Goal: Transaction & Acquisition: Purchase product/service

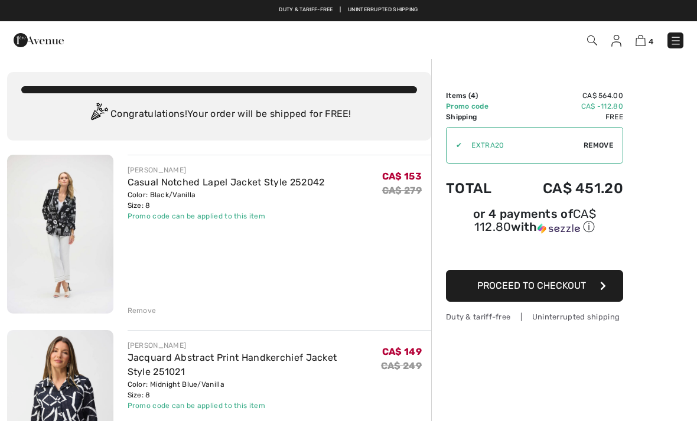
click at [142, 308] on div "Remove" at bounding box center [141, 310] width 29 height 11
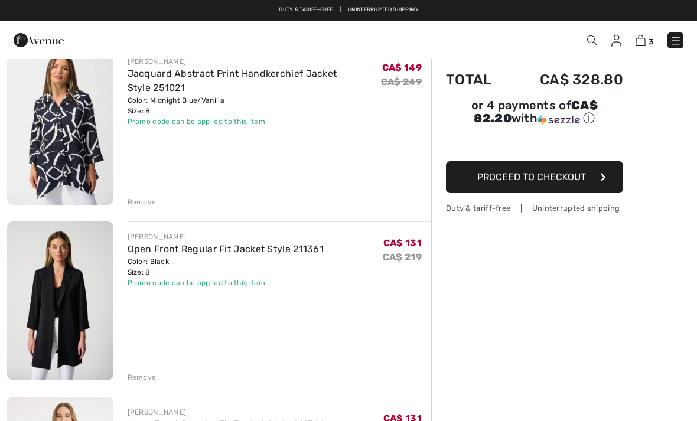
scroll to position [107, 0]
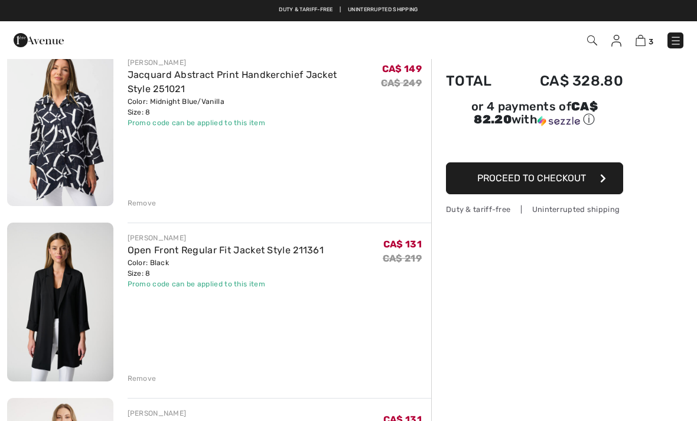
click at [77, 299] on img at bounding box center [60, 302] width 106 height 159
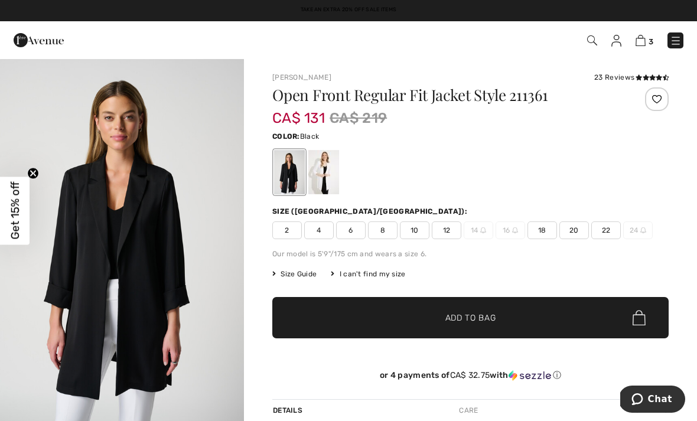
click at [208, 131] on img "1 / 8" at bounding box center [122, 241] width 244 height 366
click at [643, 38] on img at bounding box center [640, 40] width 10 height 11
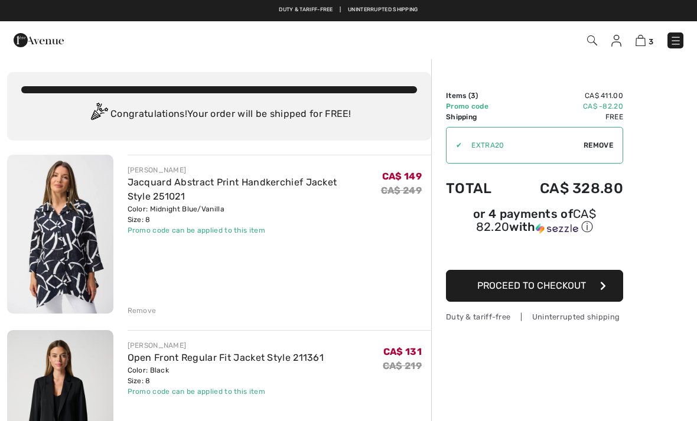
click at [577, 291] on span "Proceed to Checkout" at bounding box center [531, 285] width 109 height 11
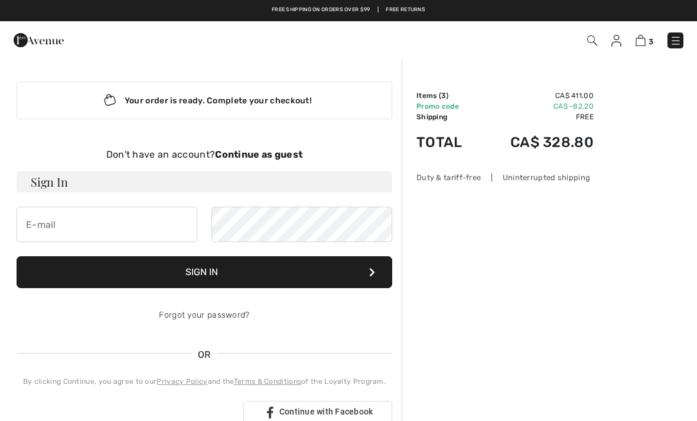
click at [639, 44] on img at bounding box center [640, 40] width 10 height 11
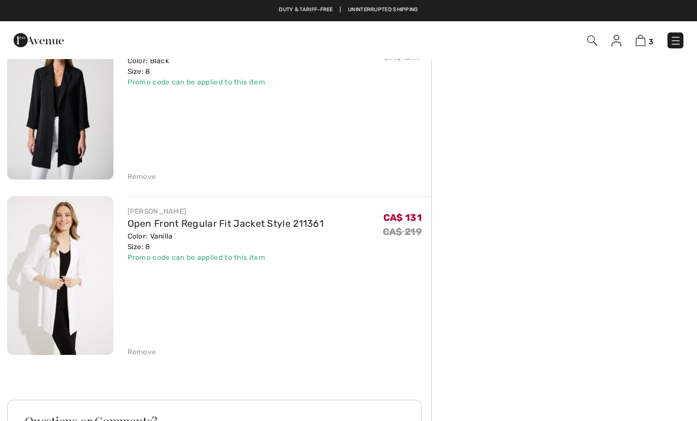
scroll to position [305, 0]
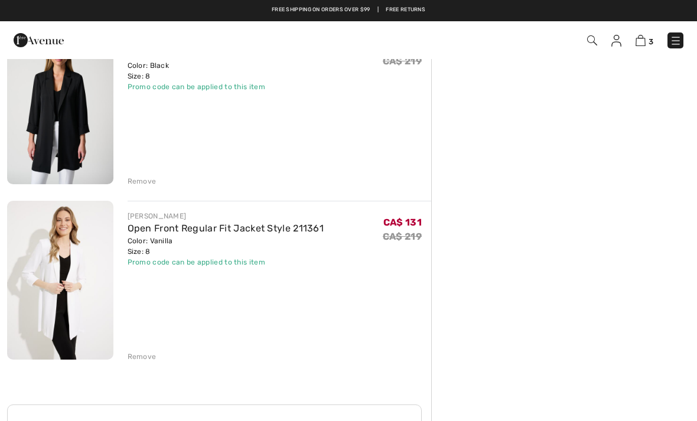
click at [531, 132] on div "Order Summary Details Items ( 3 ) CA$ 411.00 Promo code CA$ -82.20 Shipping Fre…" at bounding box center [564, 213] width 266 height 921
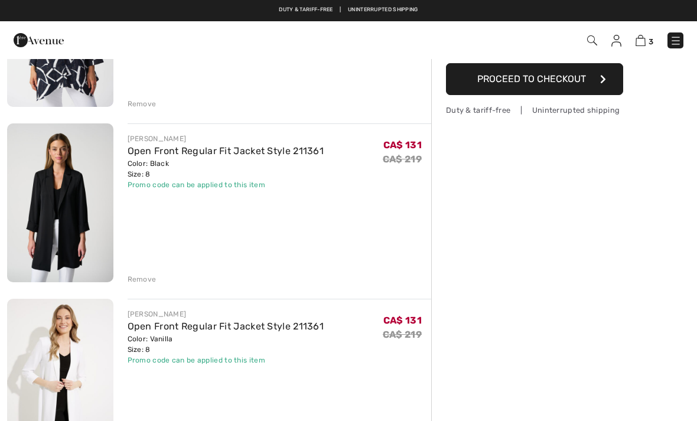
scroll to position [0, 0]
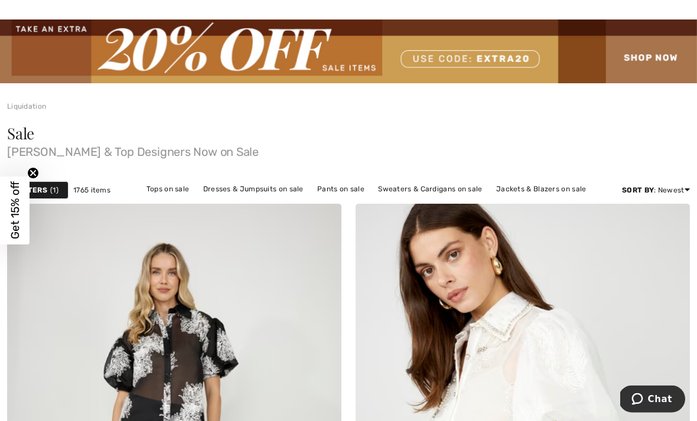
scroll to position [38, 0]
click at [541, 191] on link "Jackets & Blazers on sale" at bounding box center [541, 188] width 102 height 15
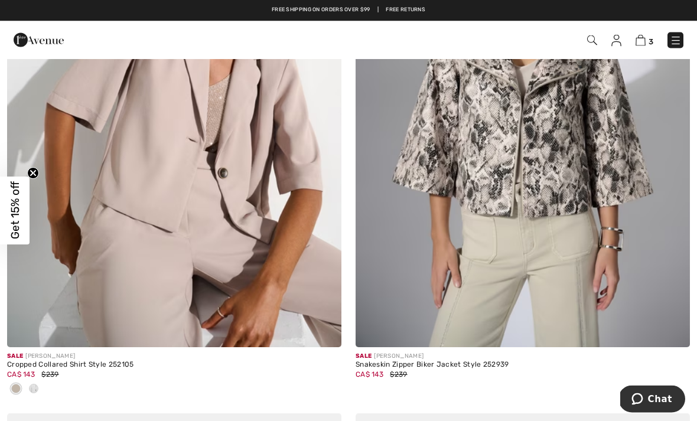
scroll to position [927, 0]
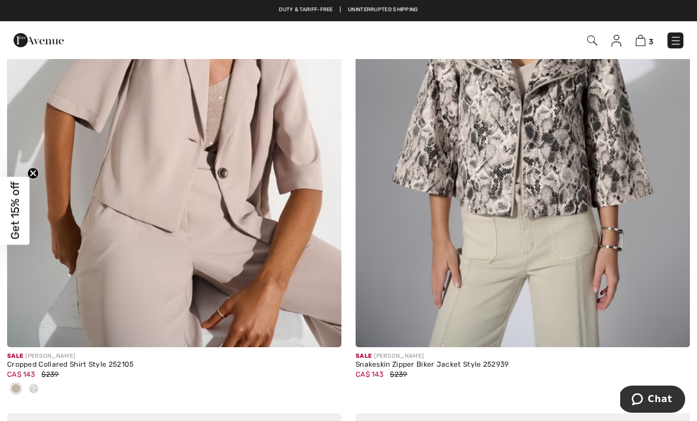
click at [294, 267] on img at bounding box center [174, 96] width 334 height 501
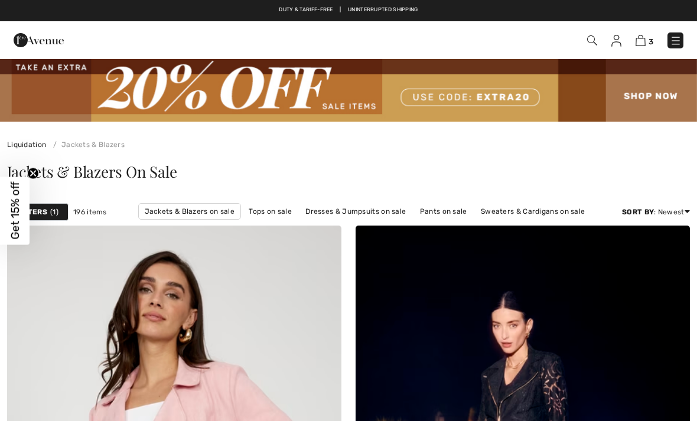
checkbox input "true"
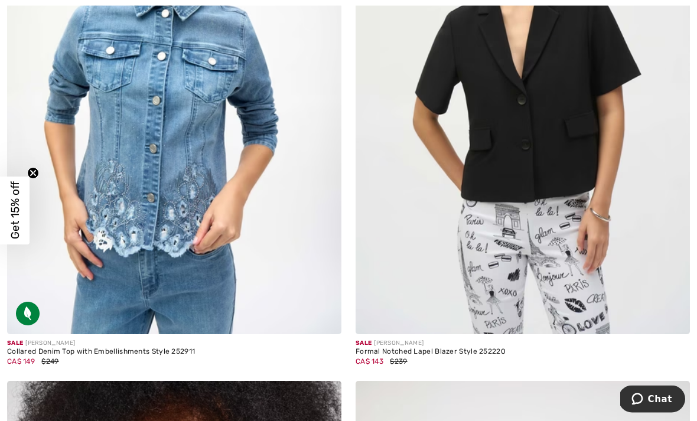
scroll to position [4959, 0]
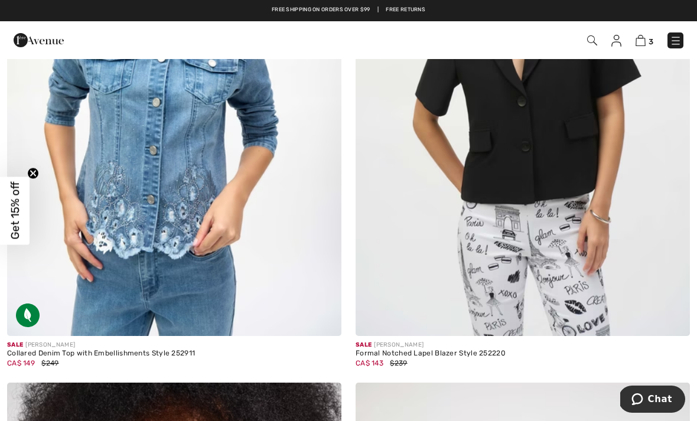
click at [302, 121] on img at bounding box center [174, 85] width 334 height 501
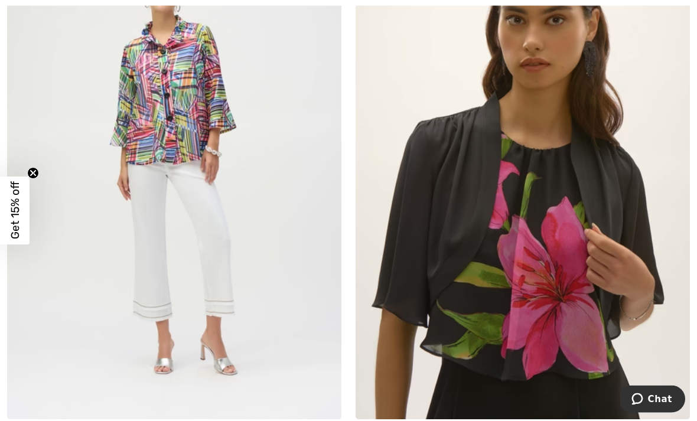
scroll to position [5990, 0]
click at [309, 110] on img at bounding box center [174, 168] width 334 height 501
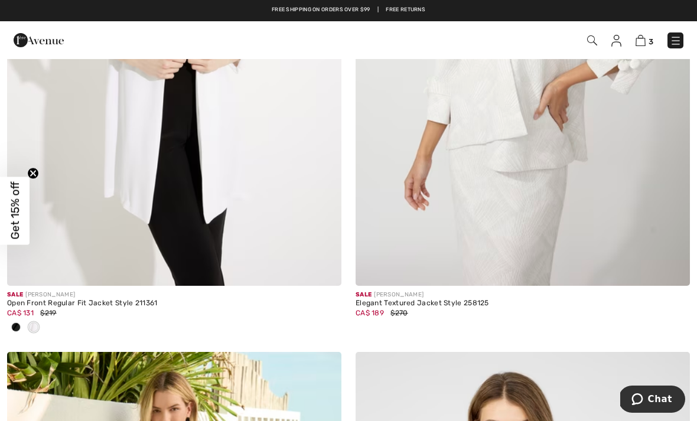
scroll to position [7954, 0]
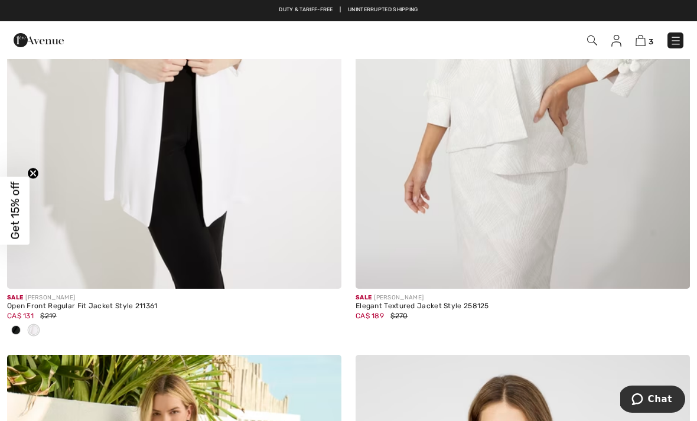
click at [277, 159] on img at bounding box center [174, 38] width 334 height 501
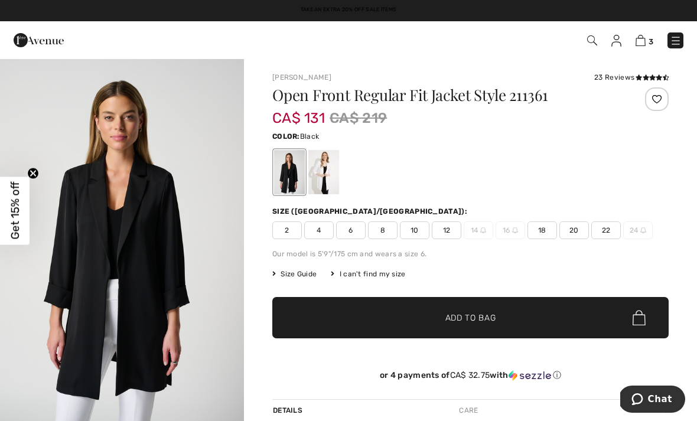
scroll to position [1, 0]
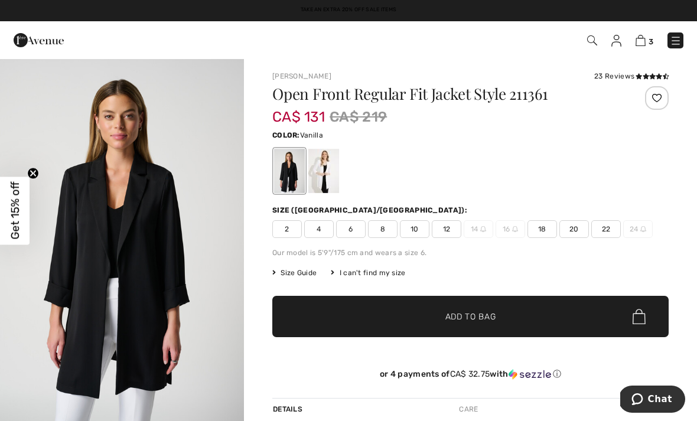
click at [323, 172] on div at bounding box center [323, 171] width 31 height 44
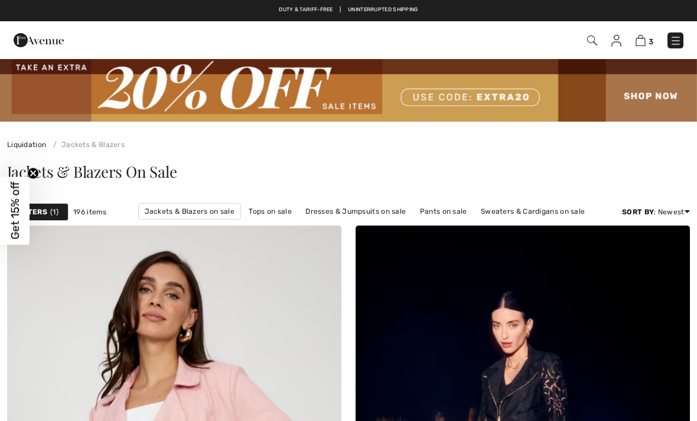
checkbox input "true"
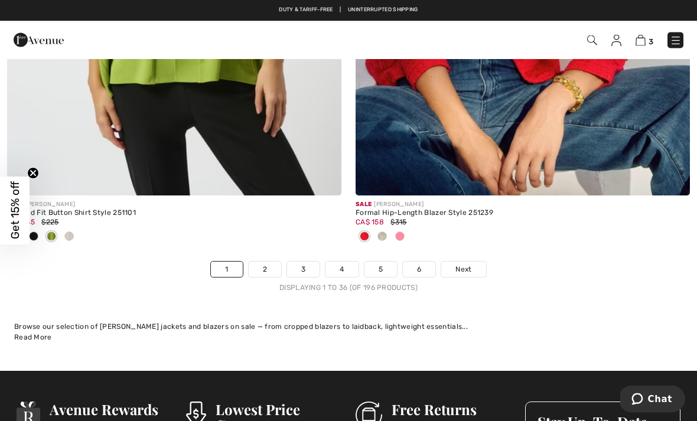
scroll to position [10297, 0]
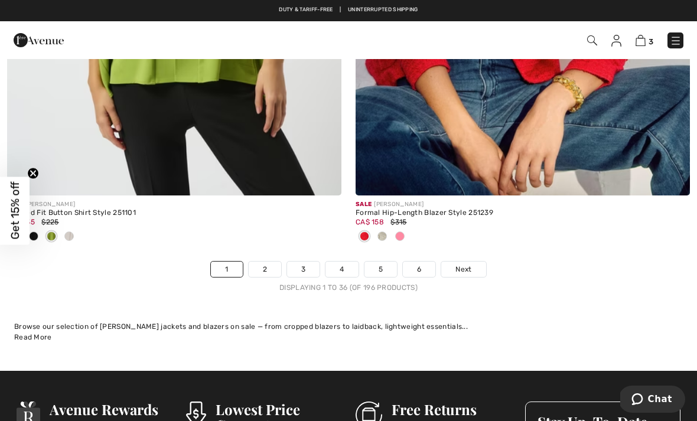
click at [268, 266] on link "2" at bounding box center [265, 268] width 32 height 15
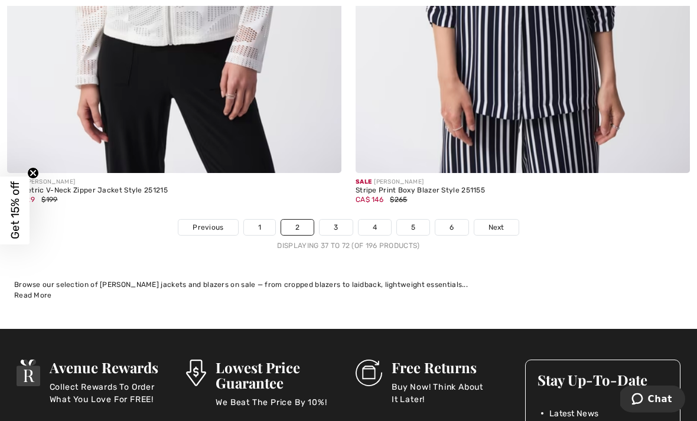
scroll to position [10281, 0]
click at [329, 226] on link "3" at bounding box center [335, 227] width 32 height 15
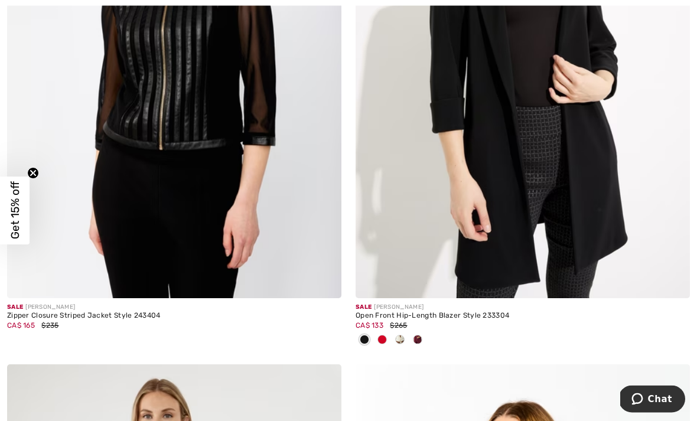
scroll to position [7848, 0]
click at [540, 92] on img at bounding box center [522, 47] width 334 height 501
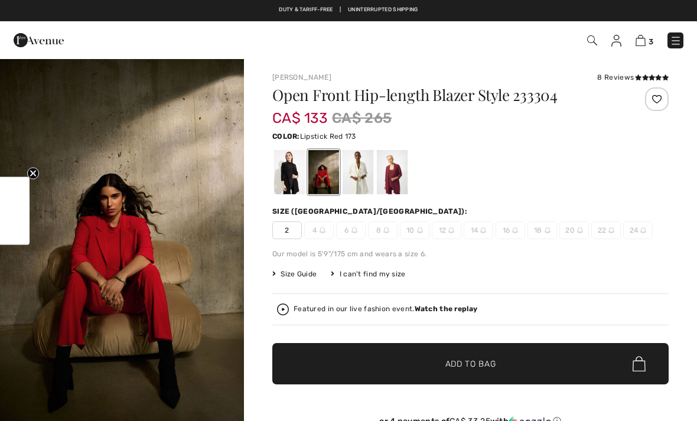
checkbox input "true"
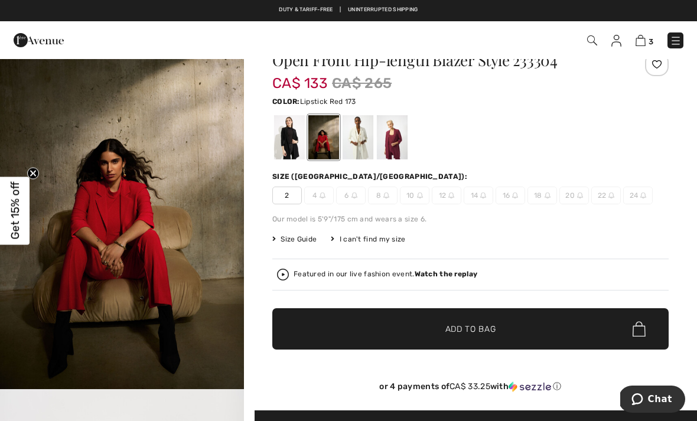
scroll to position [35, 0]
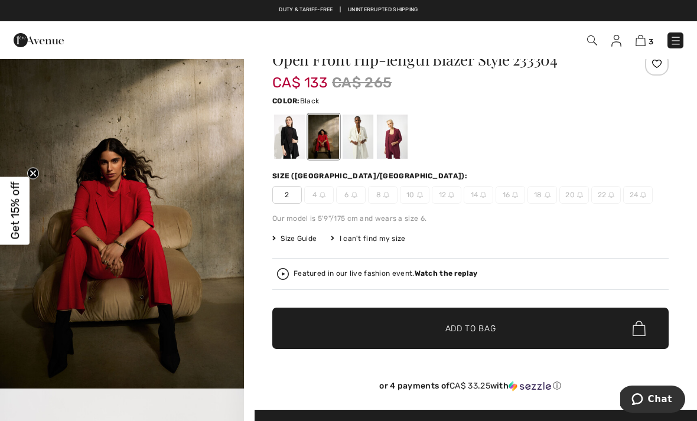
click at [296, 139] on div at bounding box center [289, 137] width 31 height 44
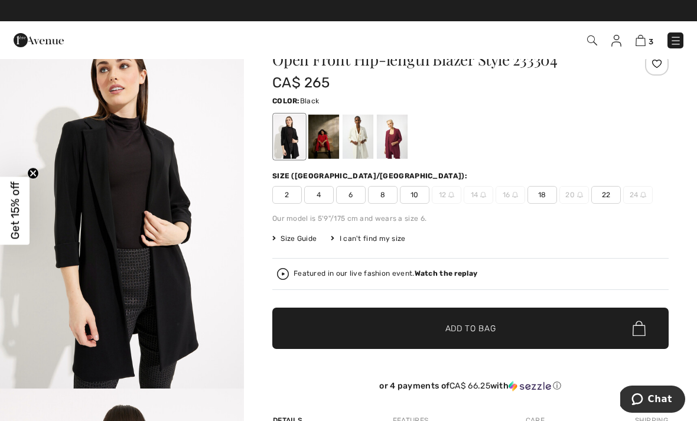
click at [398, 128] on div at bounding box center [392, 137] width 31 height 44
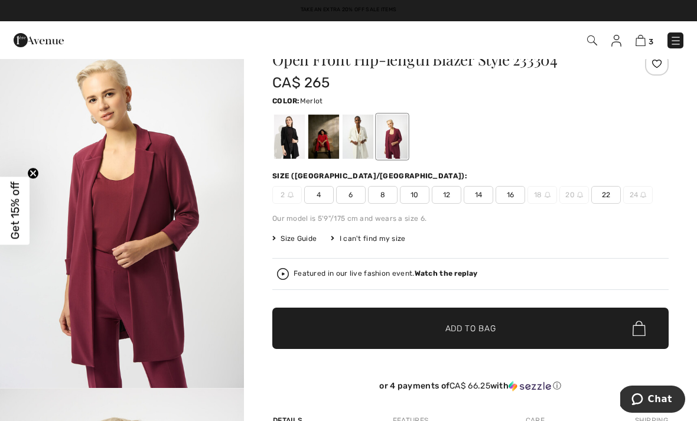
click at [366, 129] on div at bounding box center [357, 137] width 31 height 44
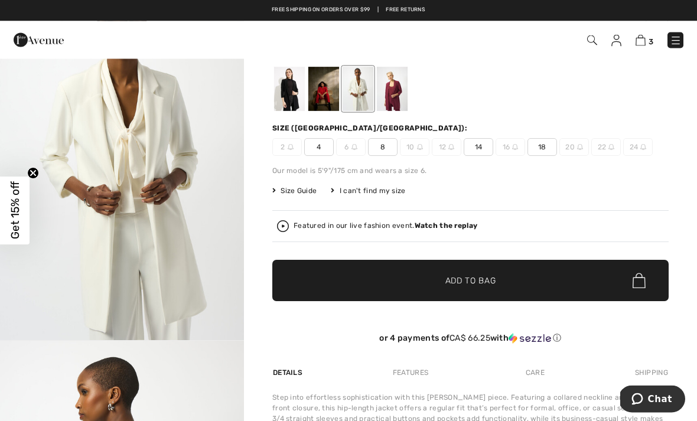
scroll to position [0, 0]
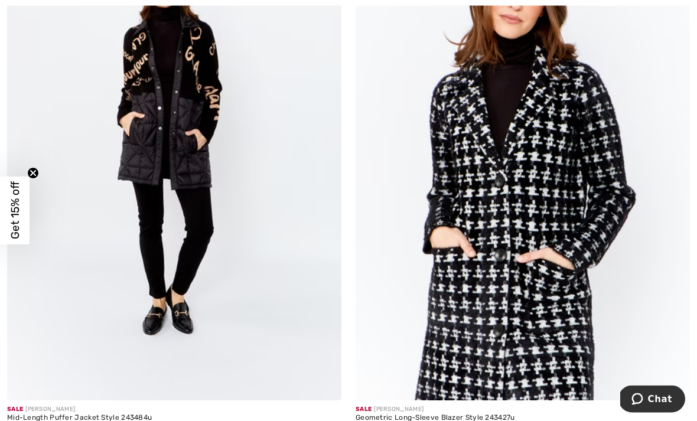
scroll to position [8860, 0]
click at [204, 100] on img at bounding box center [174, 149] width 334 height 501
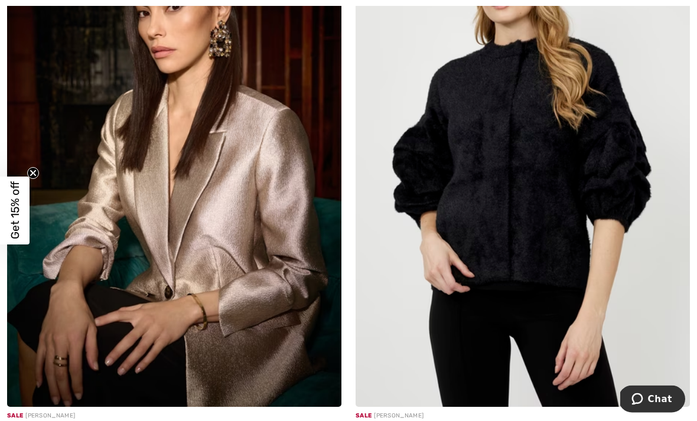
scroll to position [9950, 0]
click at [247, 127] on img at bounding box center [174, 156] width 334 height 501
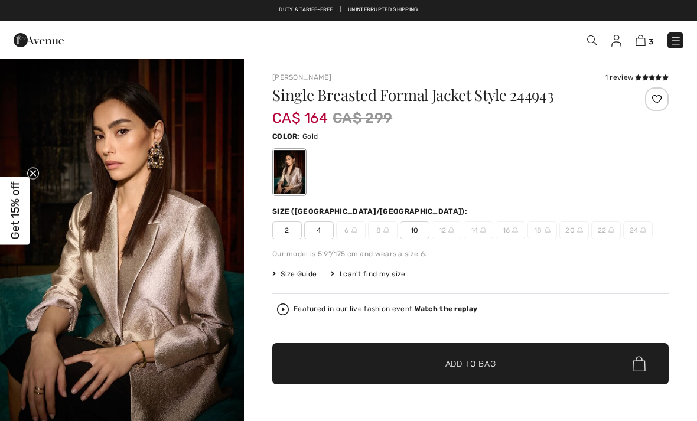
checkbox input "true"
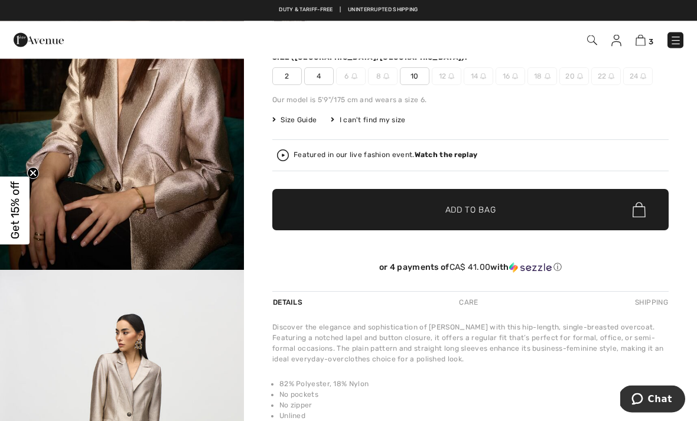
scroll to position [147, 0]
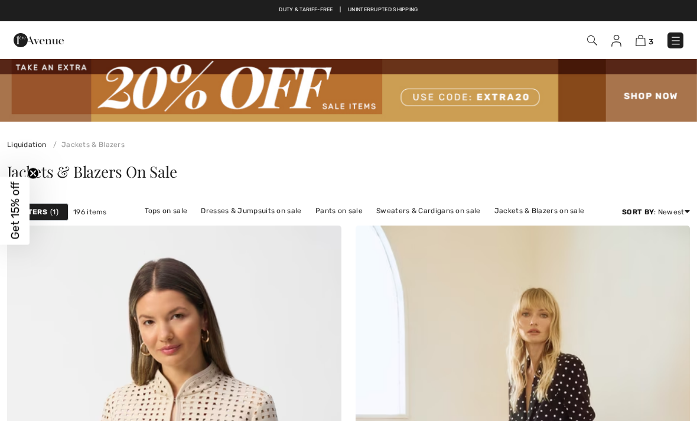
checkbox input "true"
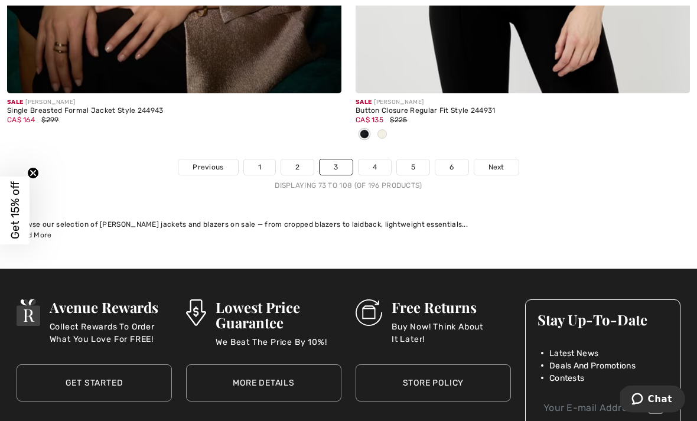
scroll to position [10263, 0]
click at [378, 159] on link "4" at bounding box center [374, 166] width 32 height 15
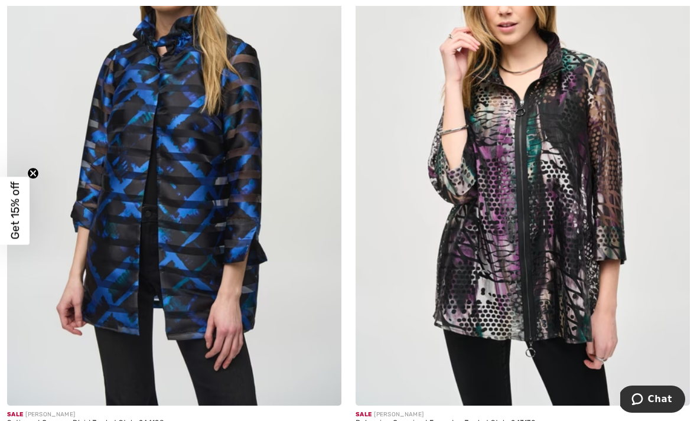
scroll to position [323, 0]
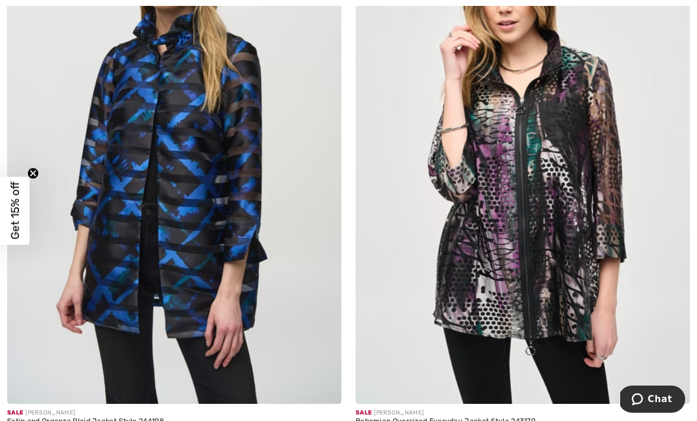
click at [250, 124] on img at bounding box center [174, 153] width 334 height 501
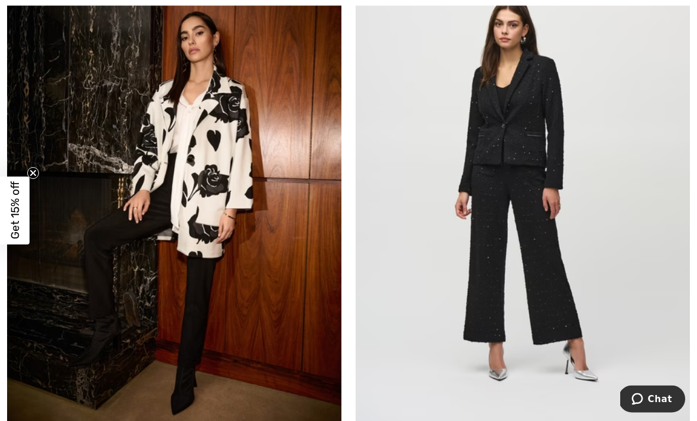
scroll to position [1948, 0]
click at [251, 113] on img at bounding box center [174, 190] width 334 height 501
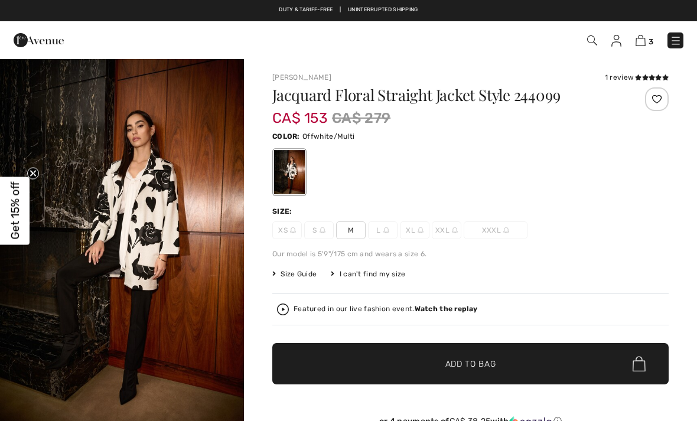
checkbox input "true"
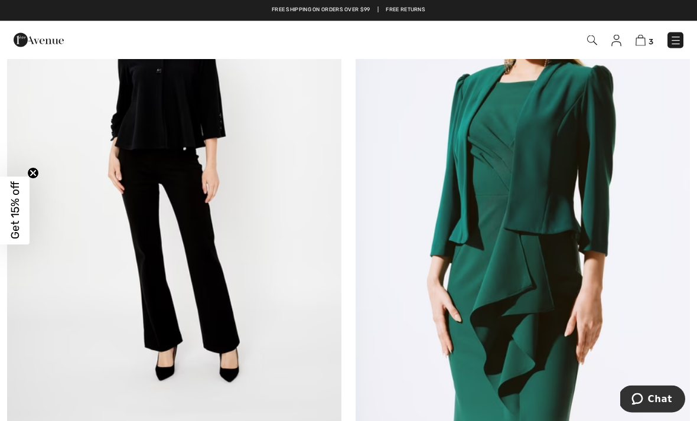
scroll to position [6468, 0]
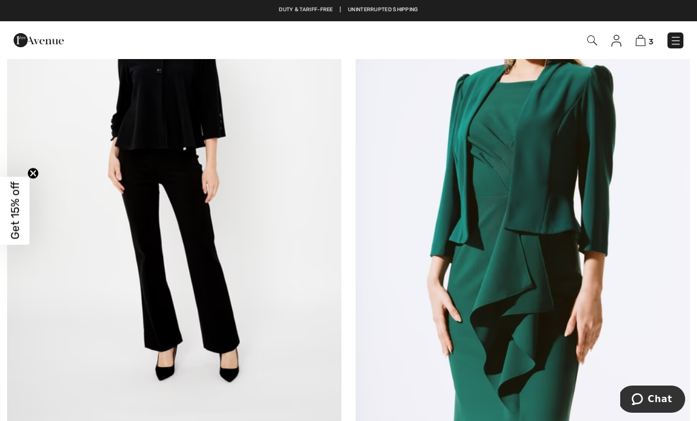
click at [210, 146] on img at bounding box center [174, 180] width 334 height 501
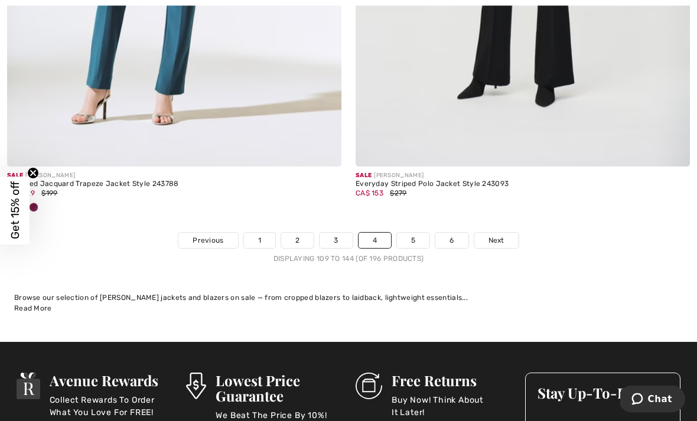
scroll to position [10189, 0]
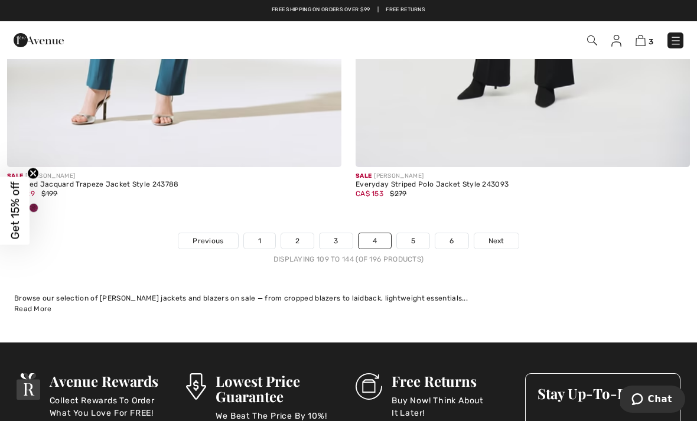
click at [414, 233] on link "5" at bounding box center [413, 240] width 32 height 15
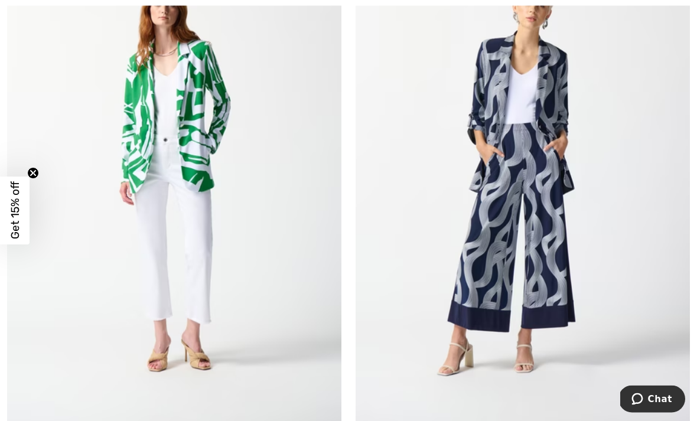
scroll to position [5416, 0]
click at [540, 115] on img at bounding box center [522, 175] width 334 height 501
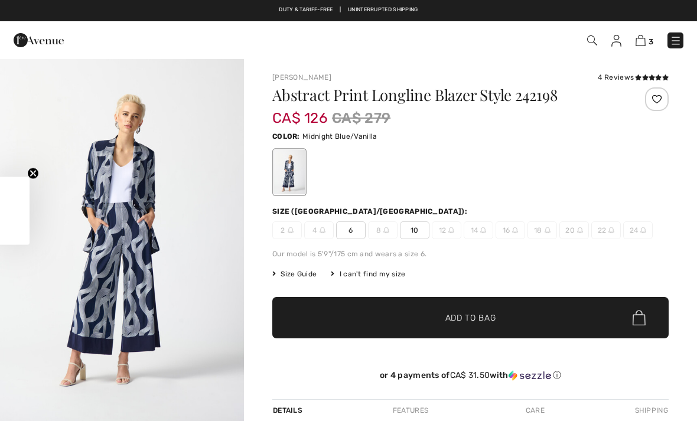
checkbox input "true"
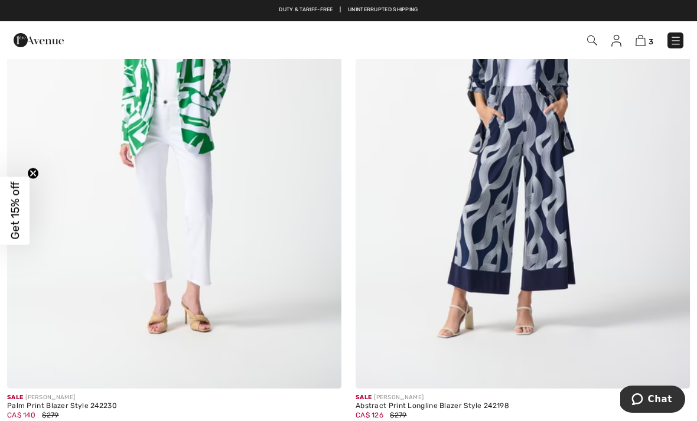
click at [220, 109] on img at bounding box center [174, 137] width 334 height 501
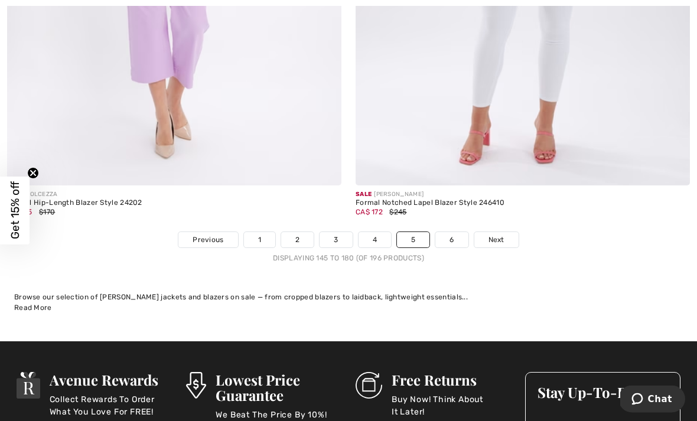
scroll to position [10233, 0]
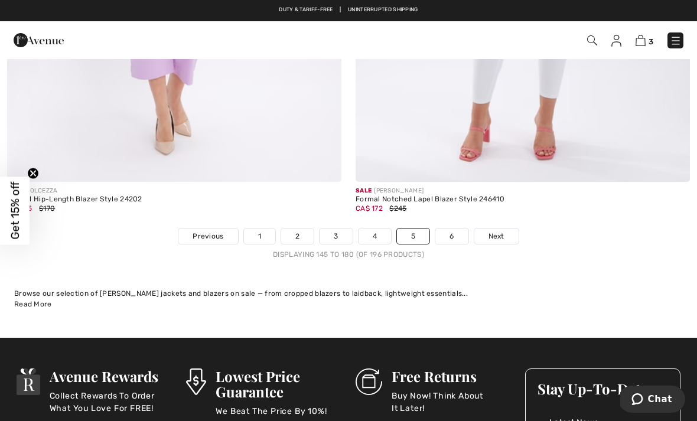
click at [457, 228] on link "6" at bounding box center [451, 235] width 32 height 15
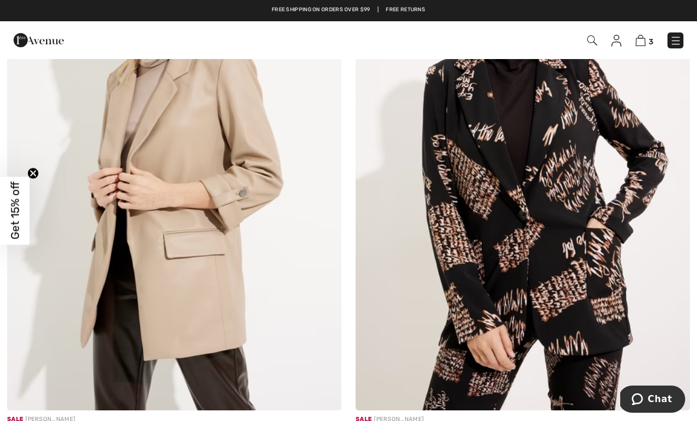
scroll to position [1432, 0]
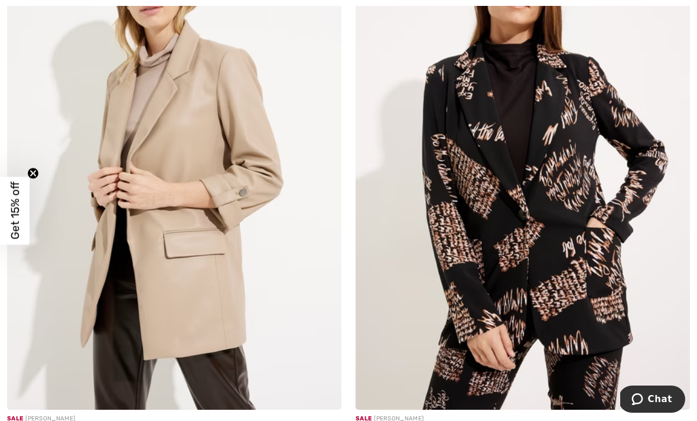
click at [266, 184] on img at bounding box center [174, 159] width 334 height 501
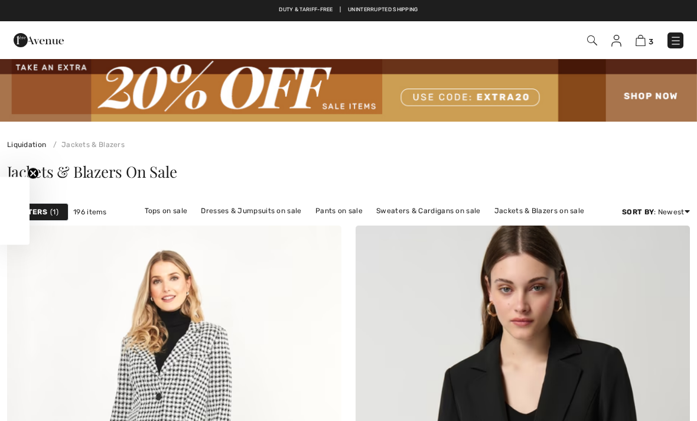
checkbox input "true"
click at [341, 205] on link "Pants on sale" at bounding box center [338, 210] width 59 height 15
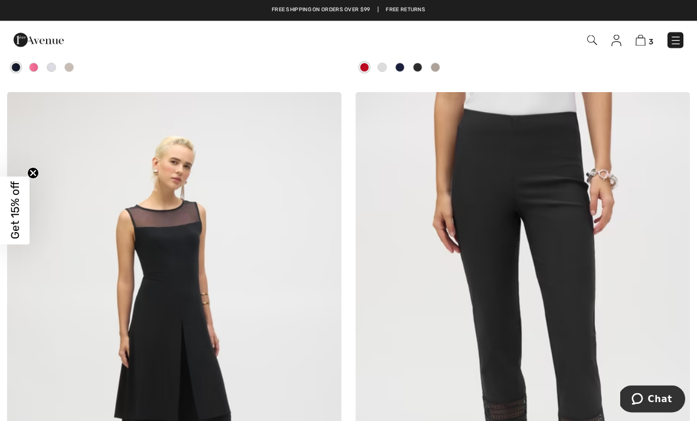
scroll to position [2891, 0]
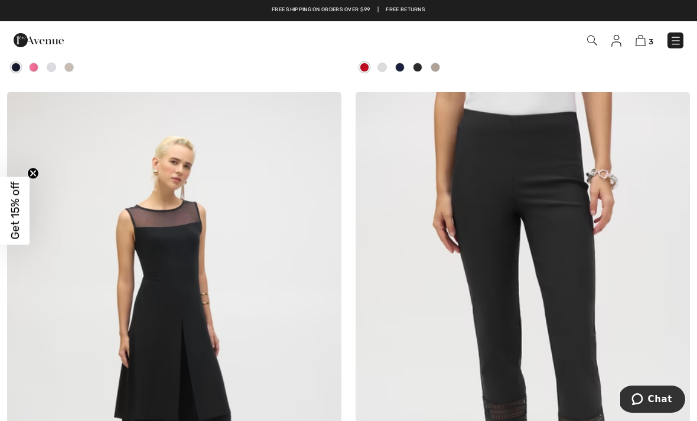
click at [560, 136] on img at bounding box center [522, 342] width 334 height 501
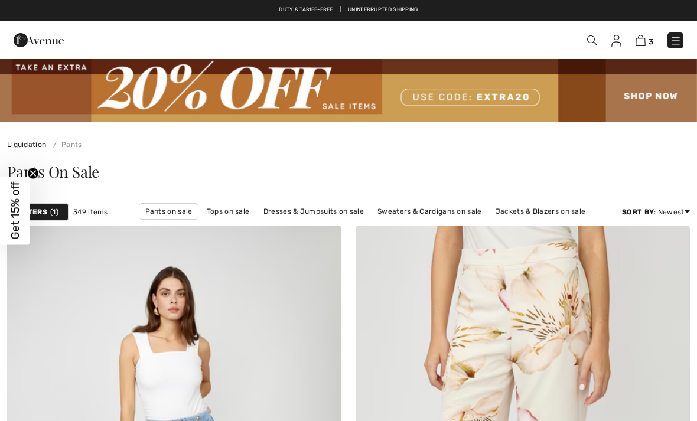
checkbox input "true"
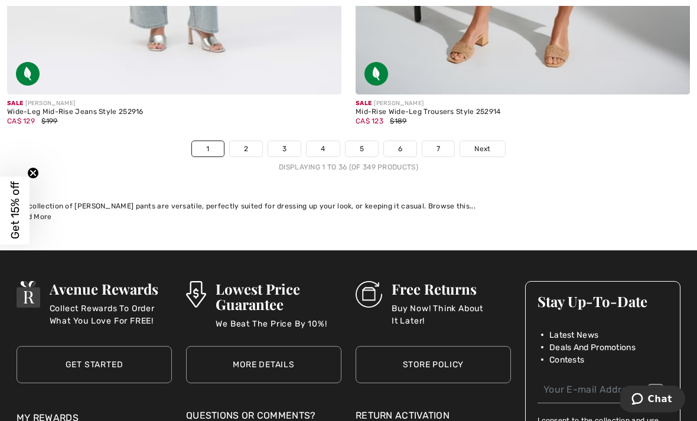
scroll to position [10341, 0]
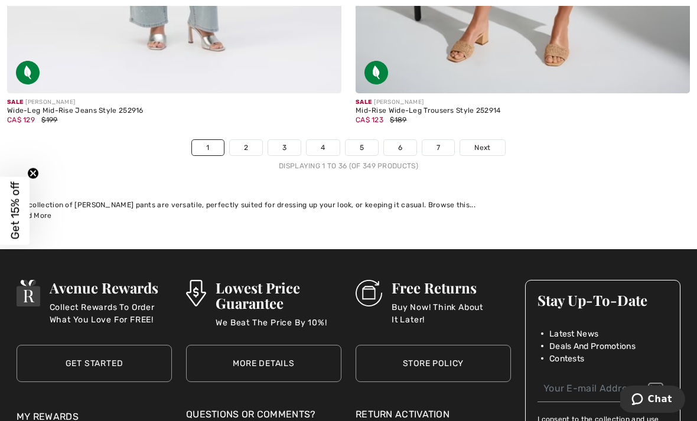
click at [244, 146] on link "2" at bounding box center [246, 147] width 32 height 15
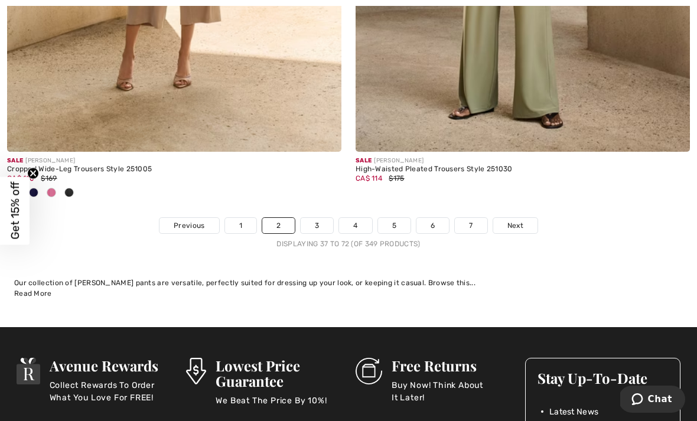
scroll to position [10323, 0]
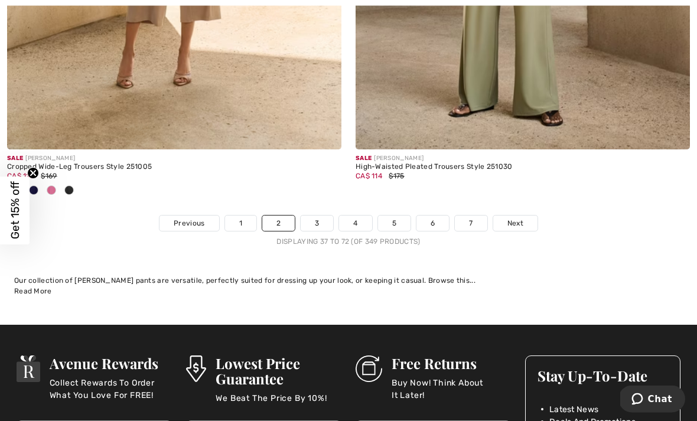
click at [318, 216] on link "3" at bounding box center [316, 223] width 32 height 15
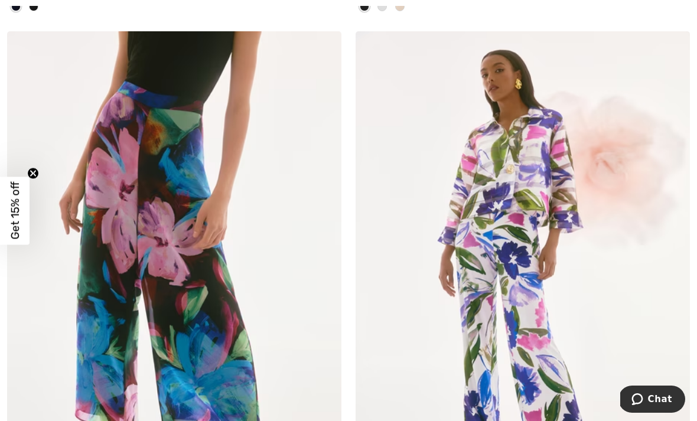
scroll to position [4779, 0]
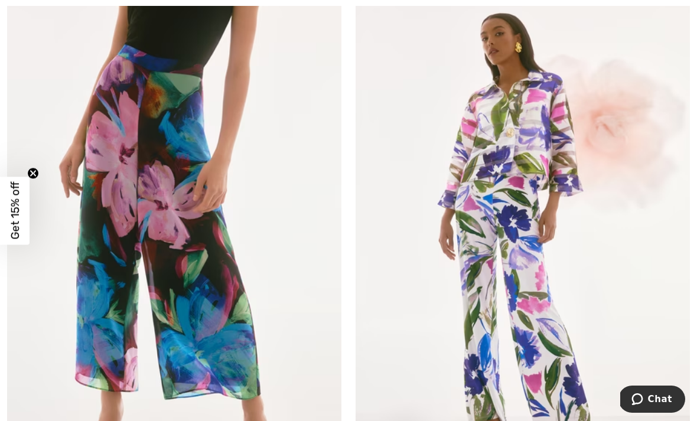
click at [531, 130] on img at bounding box center [522, 245] width 334 height 501
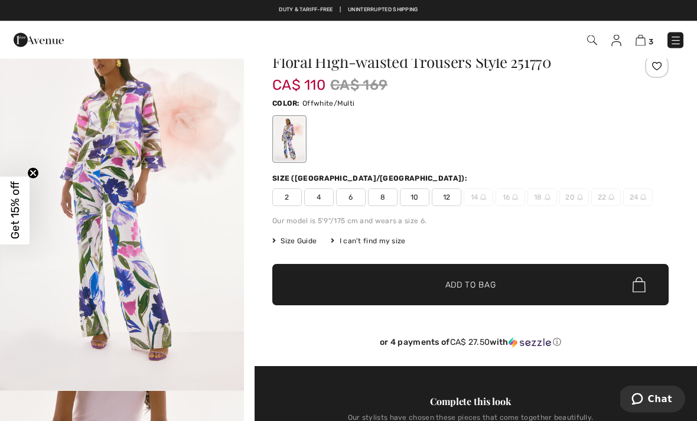
scroll to position [33, 0]
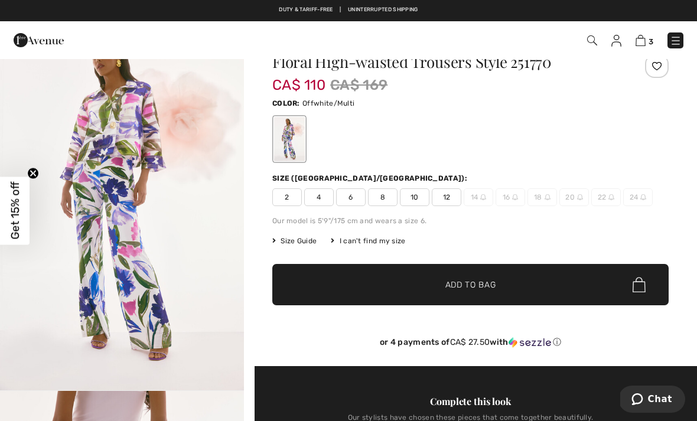
click at [384, 189] on span "8" at bounding box center [383, 197] width 30 height 18
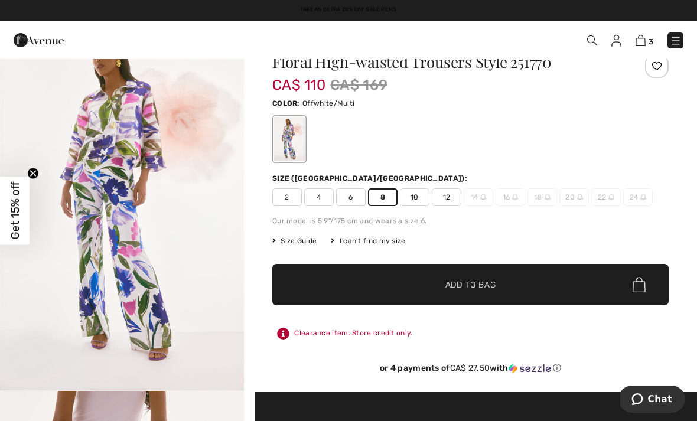
click at [304, 241] on span "Size Guide" at bounding box center [294, 241] width 44 height 11
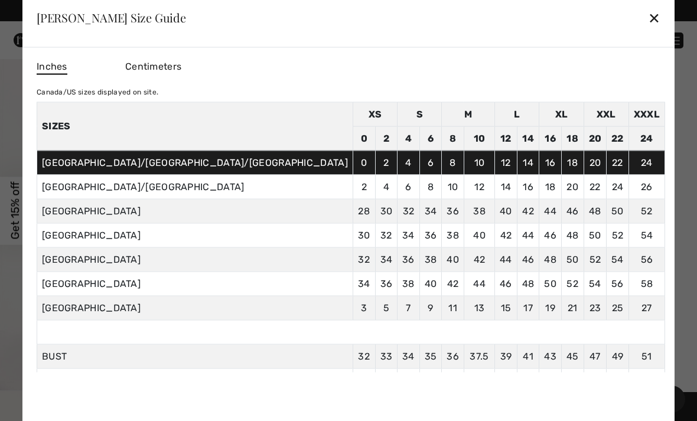
scroll to position [0, 0]
click at [648, 28] on div "✕" at bounding box center [654, 17] width 12 height 25
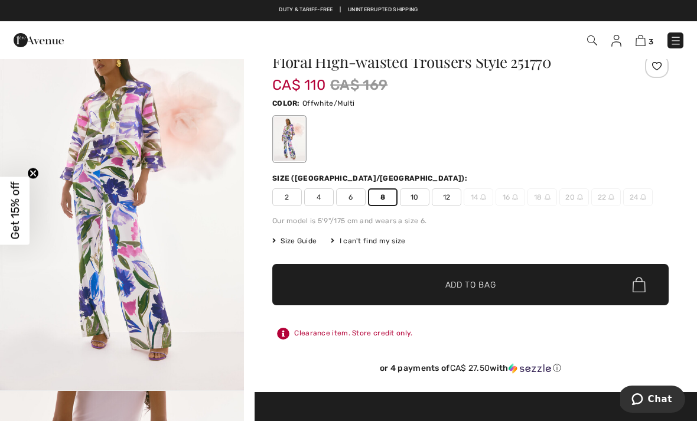
click at [486, 279] on span "Add to Bag" at bounding box center [470, 285] width 51 height 12
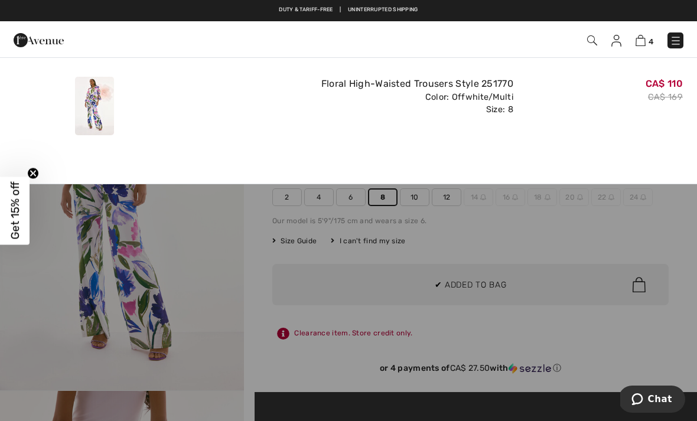
click at [304, 143] on div "Added to Bag Joseph Ribkoff Floral High-waisted Trousers Style 251770 CA$ 110 C…" at bounding box center [348, 103] width 697 height 92
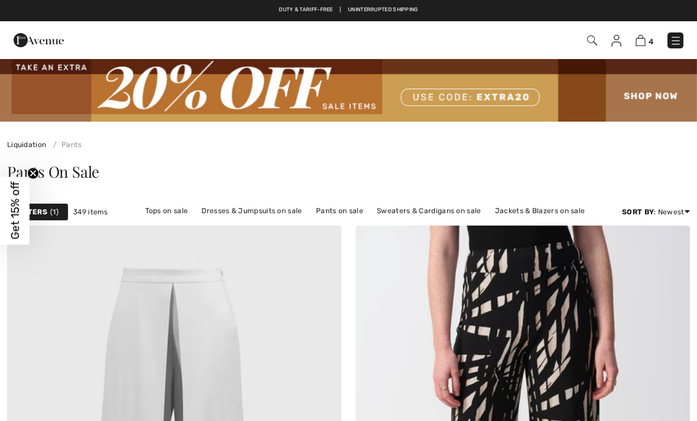
scroll to position [4817, 0]
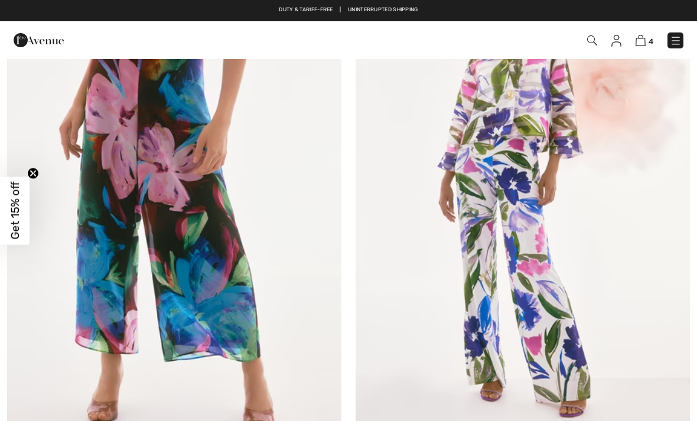
checkbox input "true"
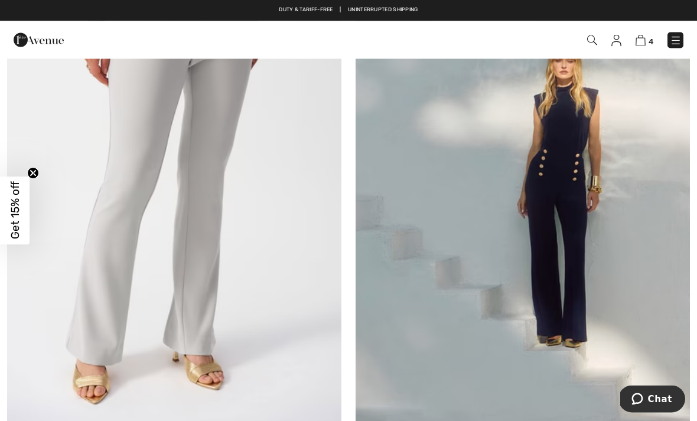
scroll to position [6525, 0]
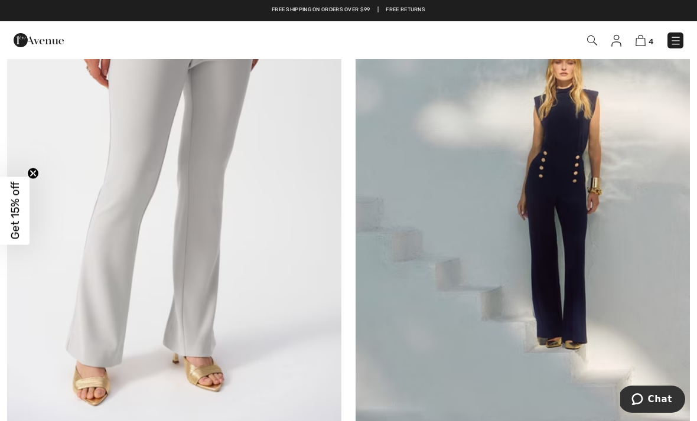
click at [642, 39] on img at bounding box center [640, 40] width 10 height 11
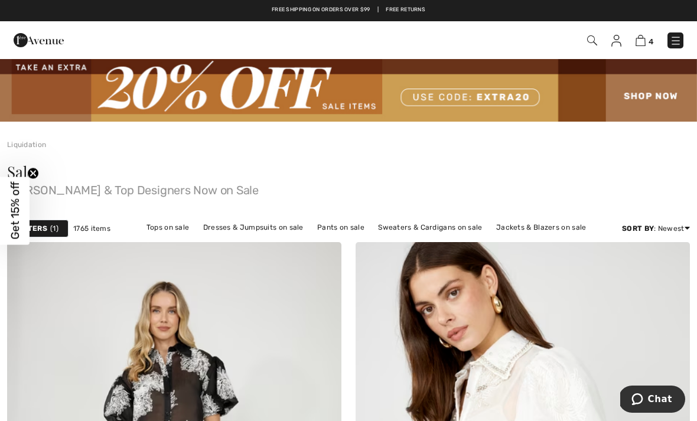
click at [180, 225] on link "Tops on sale" at bounding box center [167, 227] width 55 height 15
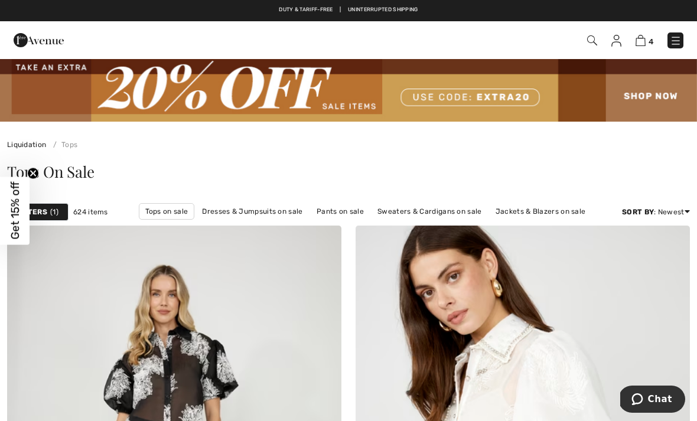
click at [176, 210] on link "Tops on sale" at bounding box center [167, 211] width 56 height 17
checkbox input "true"
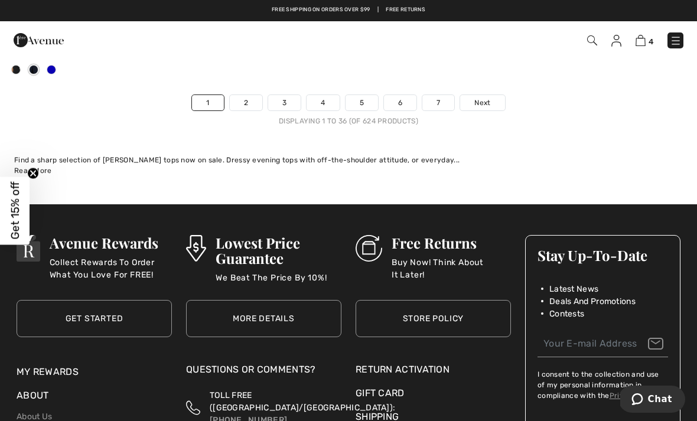
scroll to position [10435, 0]
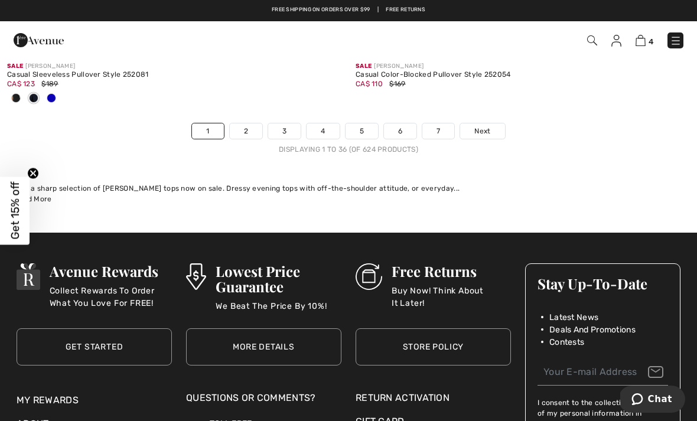
click at [251, 128] on link "2" at bounding box center [246, 130] width 32 height 15
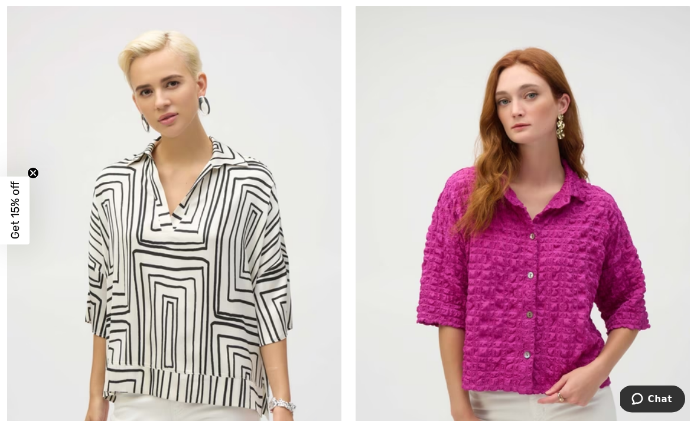
scroll to position [5884, 0]
click at [505, 166] on img at bounding box center [522, 254] width 334 height 501
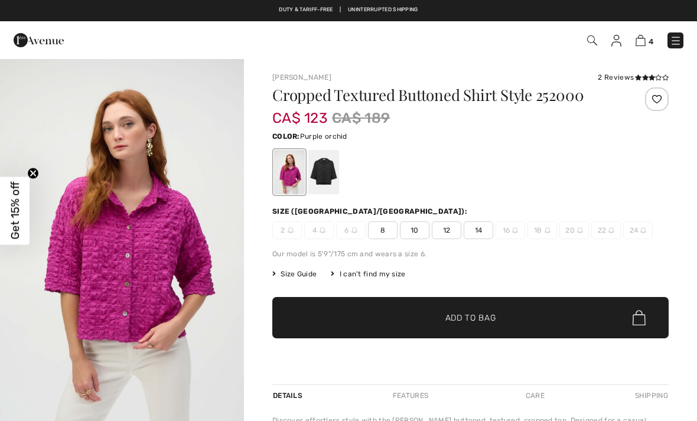
checkbox input "true"
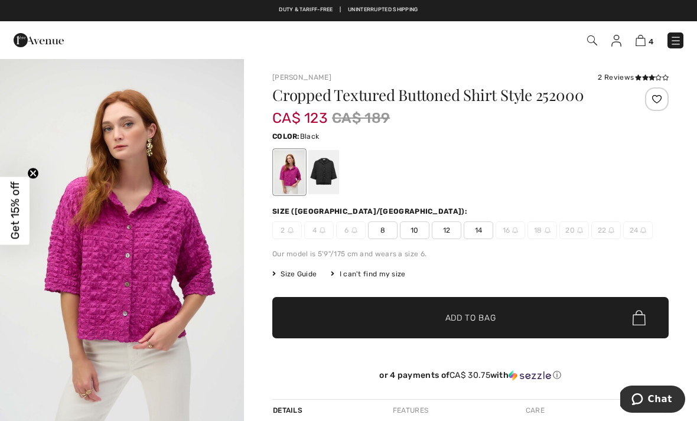
click at [320, 171] on div at bounding box center [323, 172] width 31 height 44
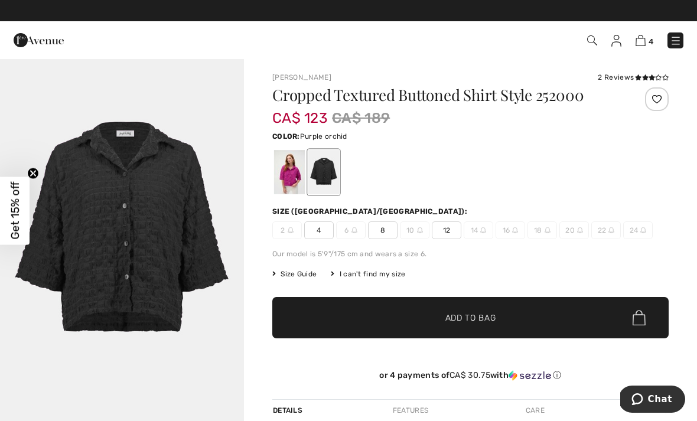
click at [288, 171] on div at bounding box center [289, 172] width 31 height 44
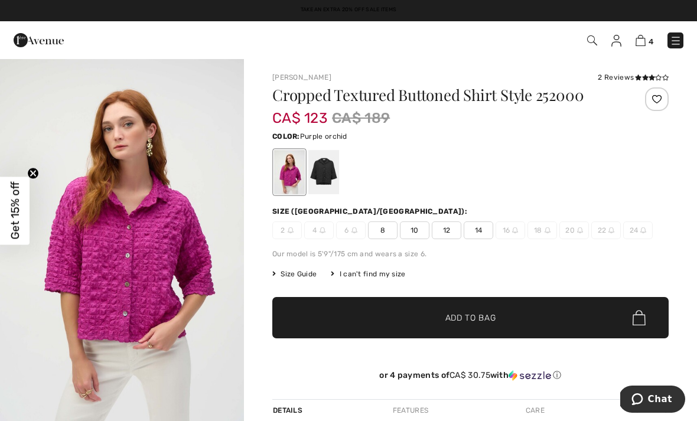
click at [627, 80] on div "2 Reviews" at bounding box center [632, 77] width 71 height 11
click at [630, 76] on div "2 Reviews" at bounding box center [632, 77] width 71 height 11
click at [662, 71] on div "Joseph Ribkoff 2 Reviews 2 Reviews Cropped Textured Buttoned Shirt Style 252000…" at bounding box center [470, 376] width 453 height 636
click at [618, 73] on div "2 Reviews" at bounding box center [632, 77] width 71 height 11
click at [606, 74] on div "2 Reviews" at bounding box center [632, 77] width 71 height 11
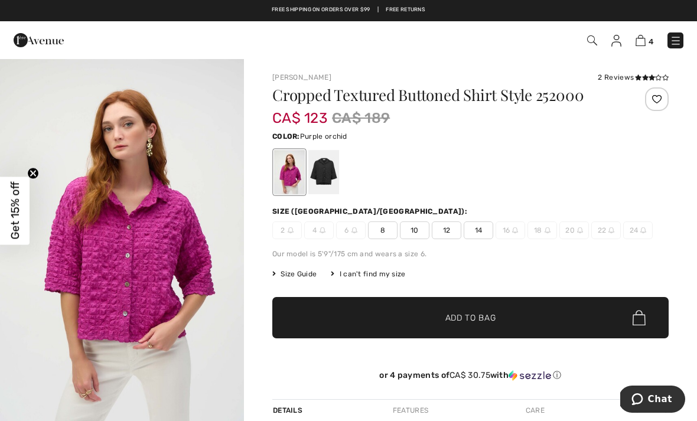
click at [608, 73] on div "2 Reviews" at bounding box center [632, 77] width 71 height 11
click at [325, 166] on div at bounding box center [323, 172] width 31 height 44
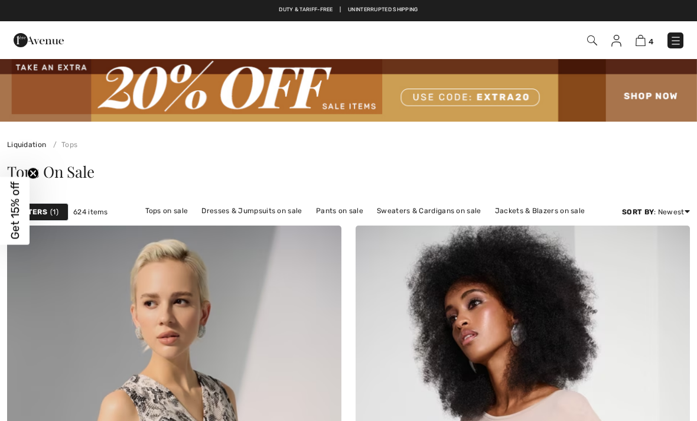
checkbox input "true"
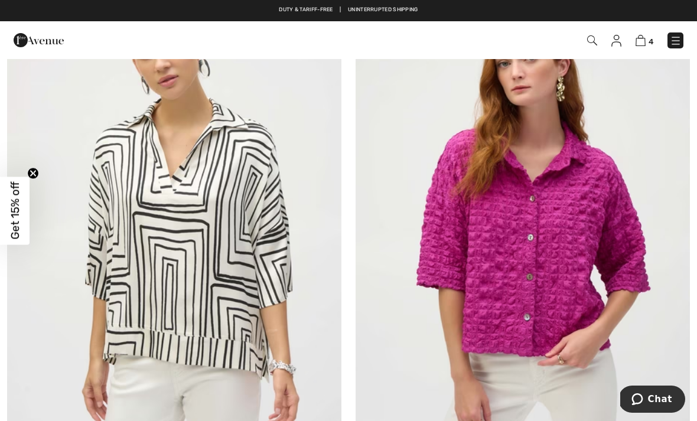
click at [567, 266] on img at bounding box center [522, 216] width 334 height 501
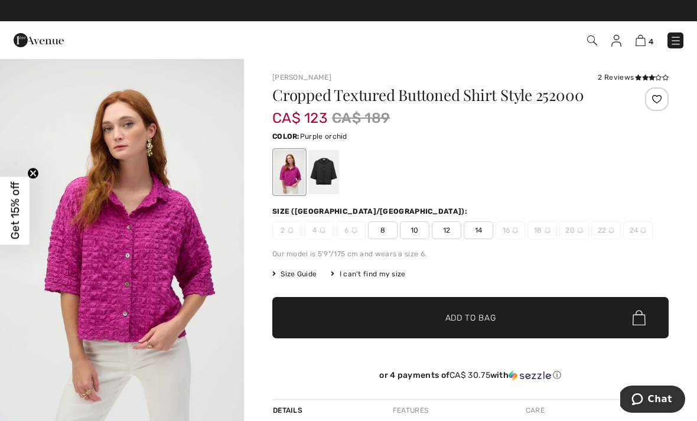
click at [642, 42] on img at bounding box center [640, 40] width 10 height 11
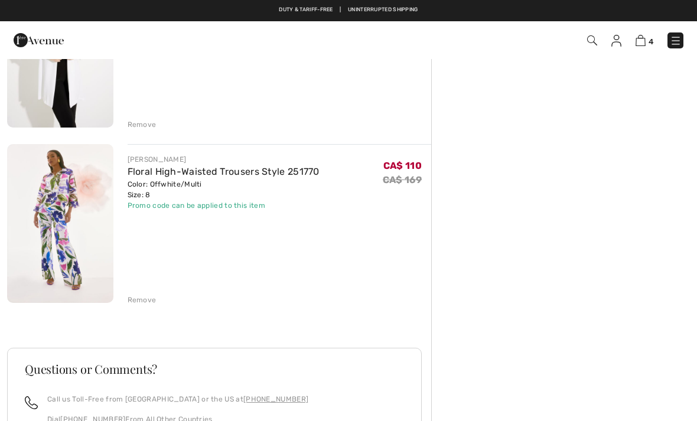
scroll to position [529, 0]
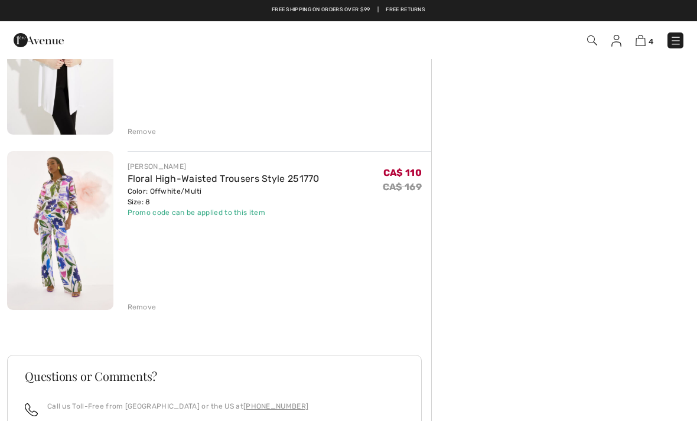
click at [150, 303] on div "Remove" at bounding box center [141, 307] width 29 height 11
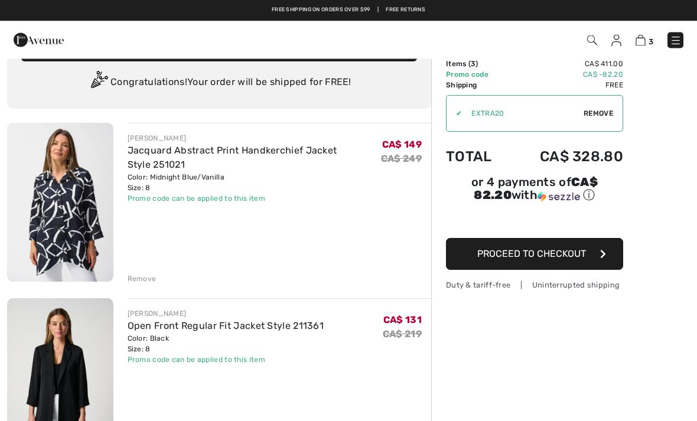
scroll to position [32, 0]
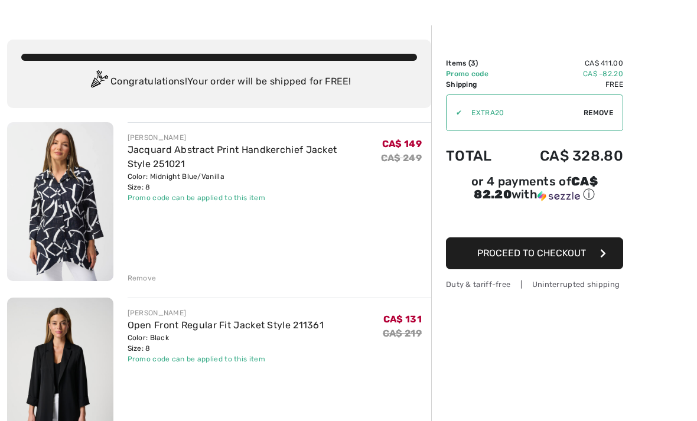
click at [149, 161] on link "Jacquard Abstract Print Handkerchief Jacket Style 251021" at bounding box center [232, 156] width 210 height 25
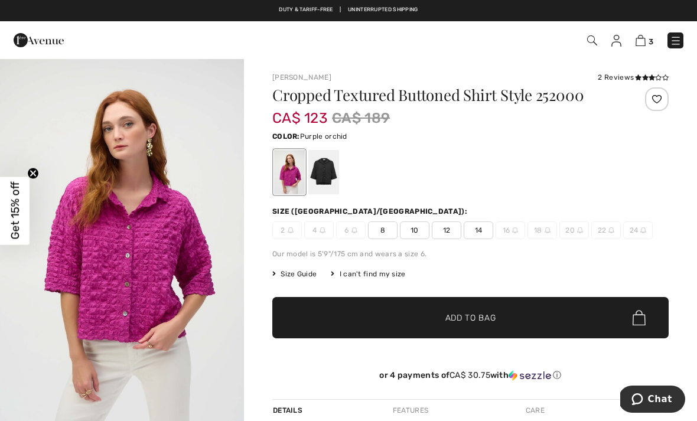
click at [644, 41] on img at bounding box center [640, 40] width 10 height 11
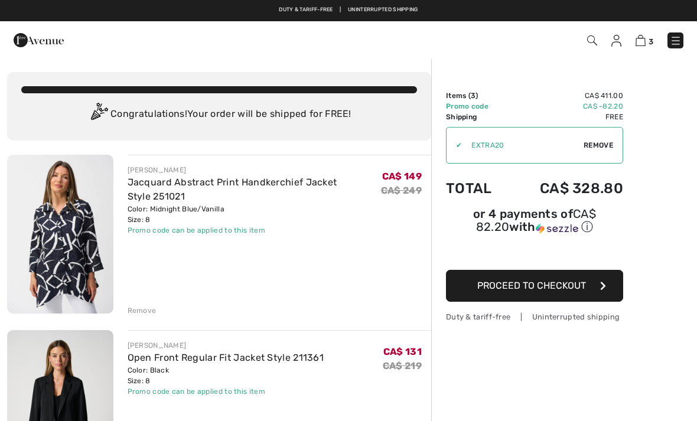
click at [144, 310] on div "Remove" at bounding box center [141, 310] width 29 height 11
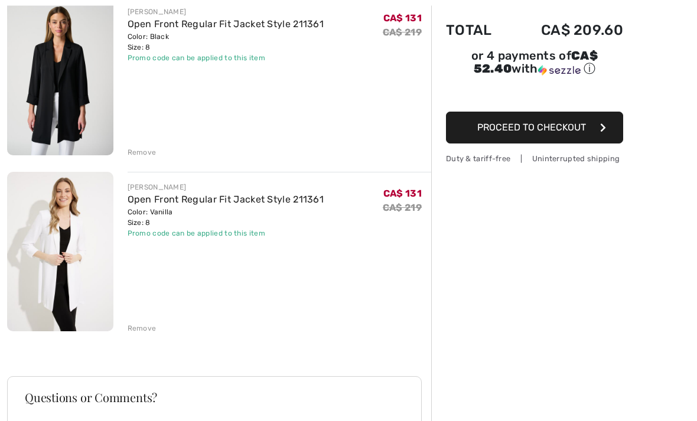
scroll to position [211, 0]
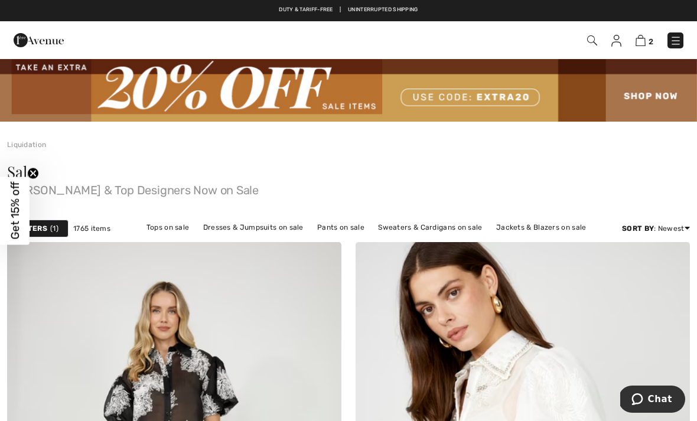
click at [645, 39] on img at bounding box center [640, 40] width 10 height 11
checkbox input "true"
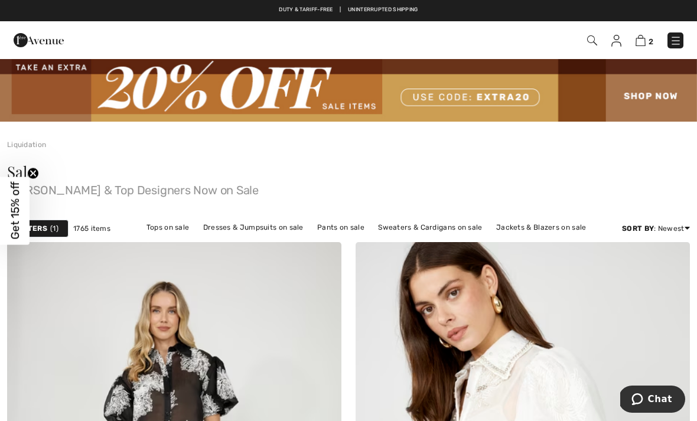
click at [168, 228] on link "Tops on sale" at bounding box center [167, 227] width 55 height 15
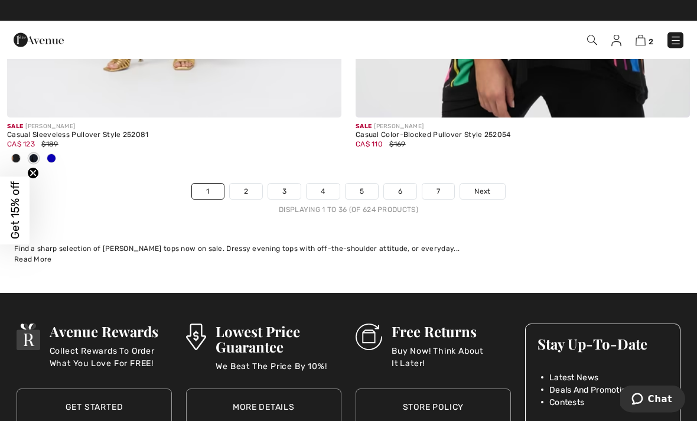
scroll to position [10375, 0]
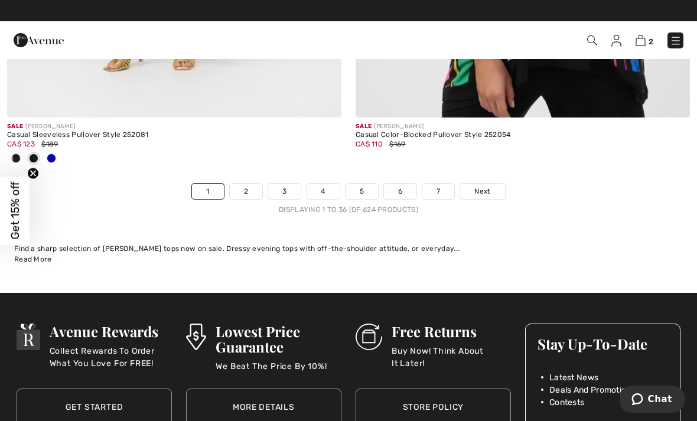
click at [247, 184] on link "2" at bounding box center [246, 191] width 32 height 15
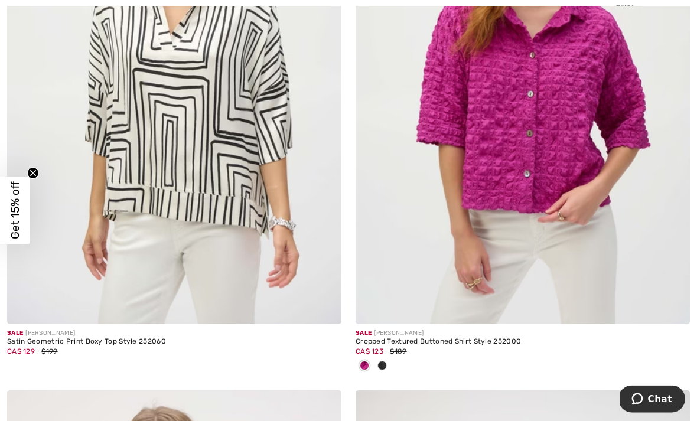
scroll to position [6035, 0]
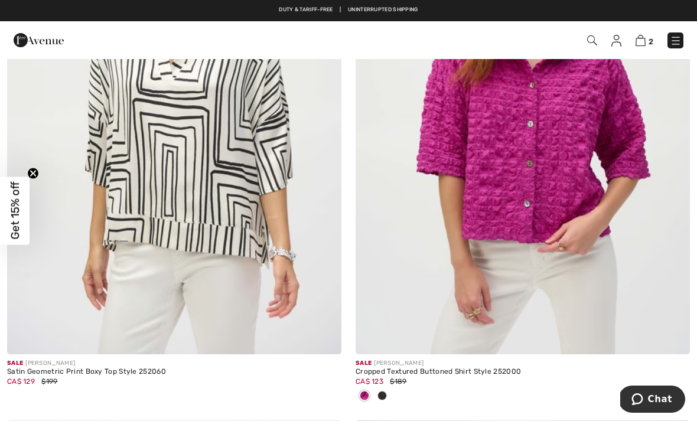
click at [583, 215] on img at bounding box center [522, 103] width 334 height 501
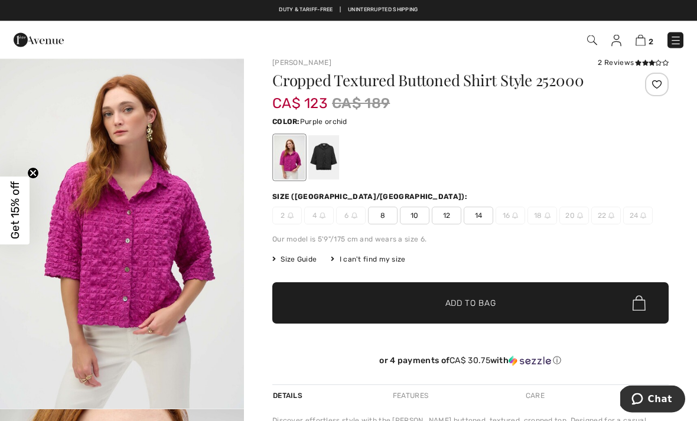
scroll to position [29, 0]
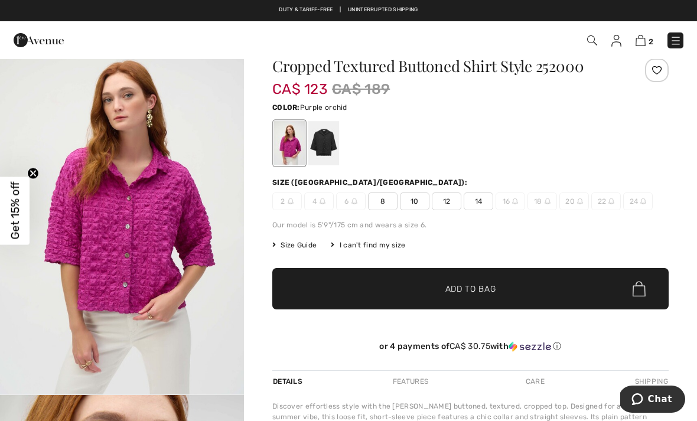
click at [328, 145] on div at bounding box center [323, 143] width 31 height 44
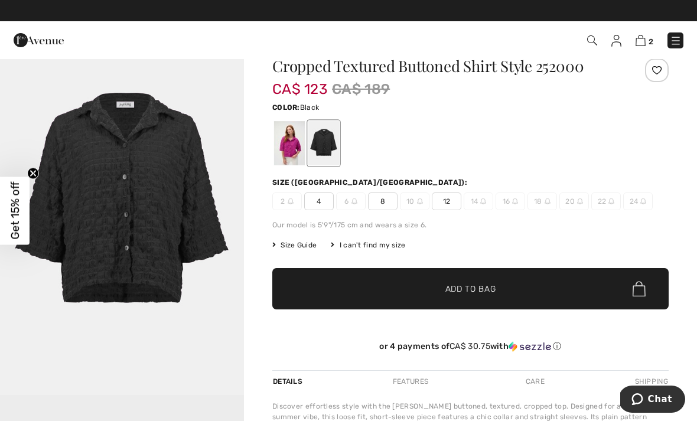
click at [320, 201] on span "4" at bounding box center [319, 201] width 30 height 18
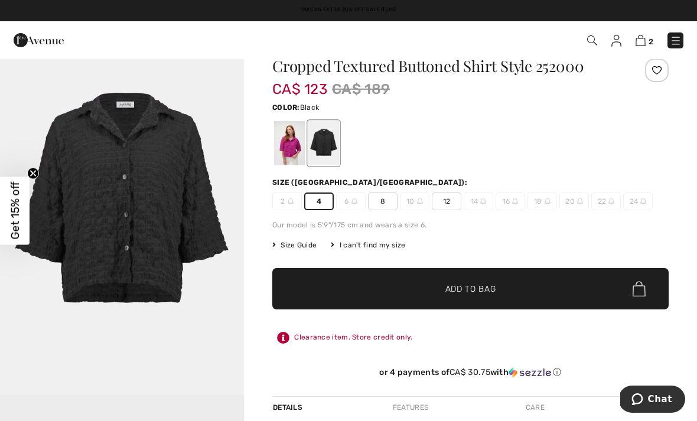
click at [493, 292] on span "Add to Bag" at bounding box center [470, 289] width 51 height 12
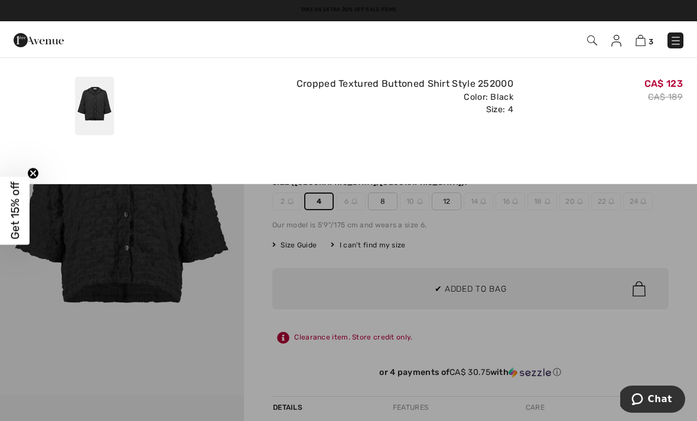
scroll to position [0, 0]
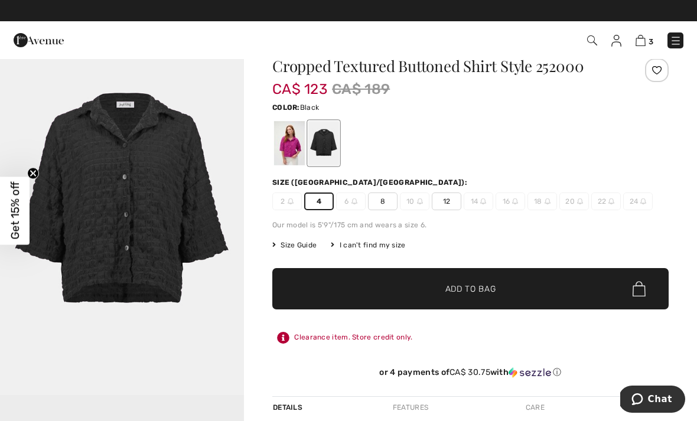
click at [643, 44] on img at bounding box center [640, 40] width 10 height 11
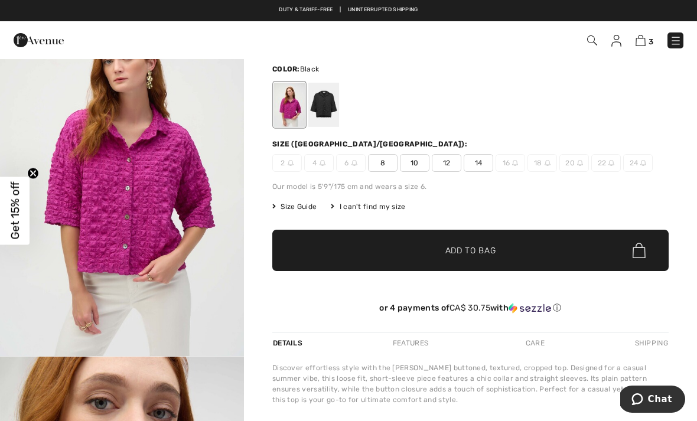
click at [325, 110] on div at bounding box center [323, 105] width 31 height 44
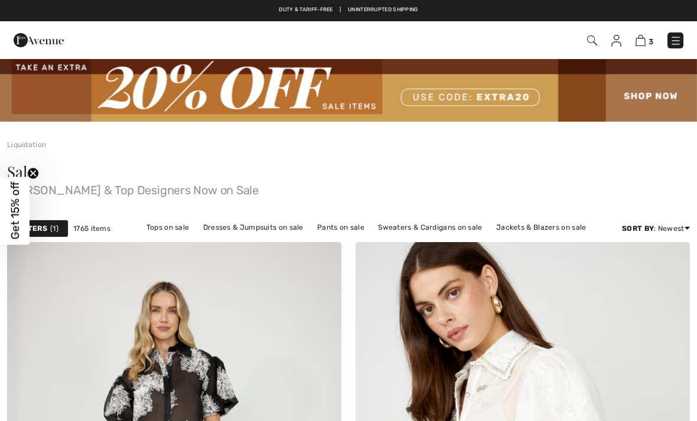
checkbox input "true"
click at [637, 41] on img at bounding box center [640, 40] width 10 height 11
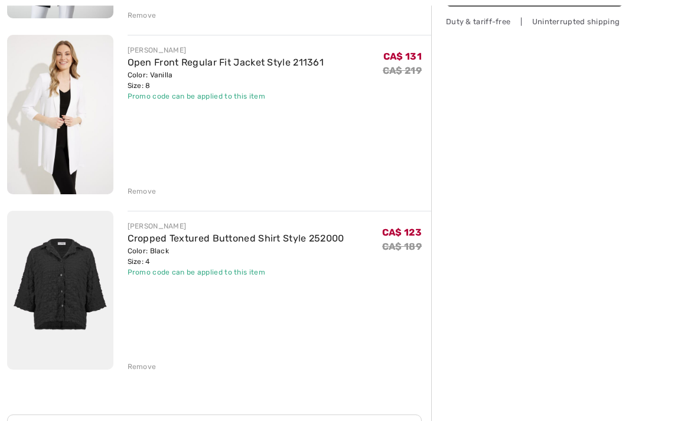
scroll to position [296, 0]
click at [67, 132] on img at bounding box center [60, 113] width 106 height 159
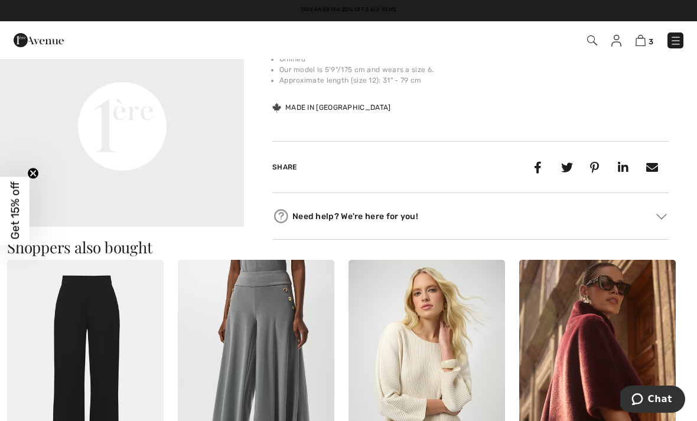
scroll to position [367, 0]
click at [212, 80] on video "Your browser does not support the video tag." at bounding box center [122, 19] width 244 height 122
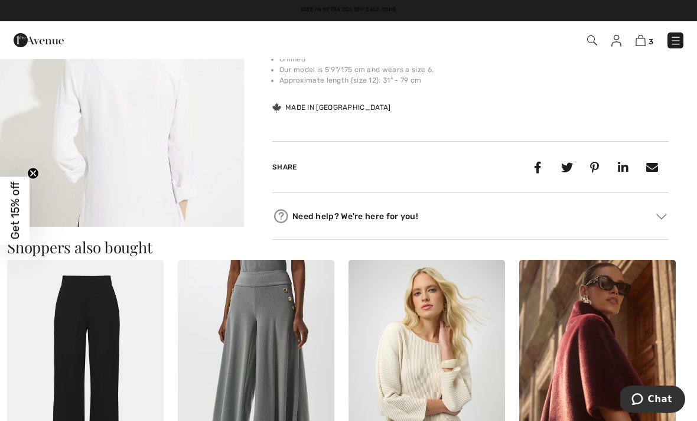
scroll to position [0, 0]
click at [37, 185] on img "2 / 9" at bounding box center [122, 142] width 244 height 366
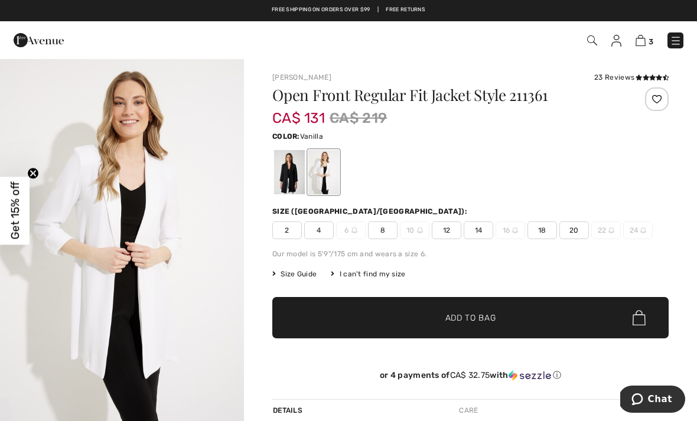
click at [631, 74] on div "23 Reviews" at bounding box center [631, 77] width 74 height 11
click at [624, 76] on div "23 Reviews" at bounding box center [631, 77] width 74 height 11
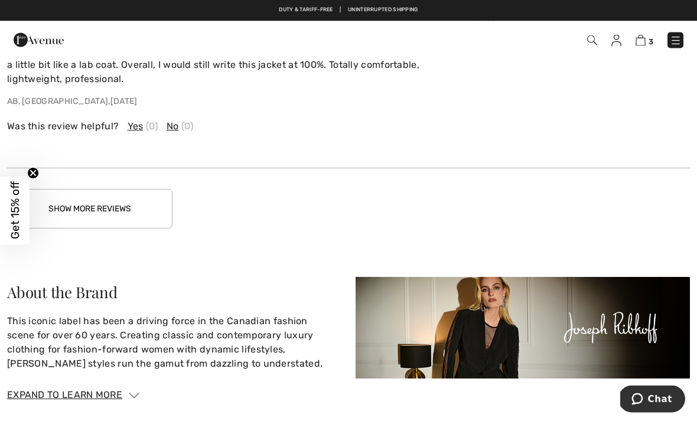
scroll to position [1989, 0]
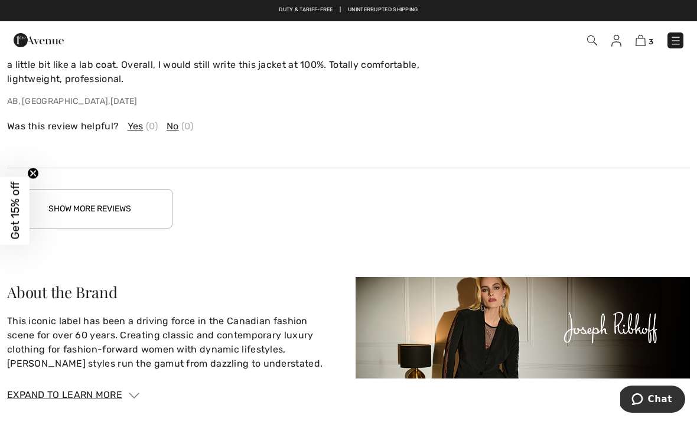
click at [155, 207] on button "Show More Reviews" at bounding box center [89, 209] width 165 height 40
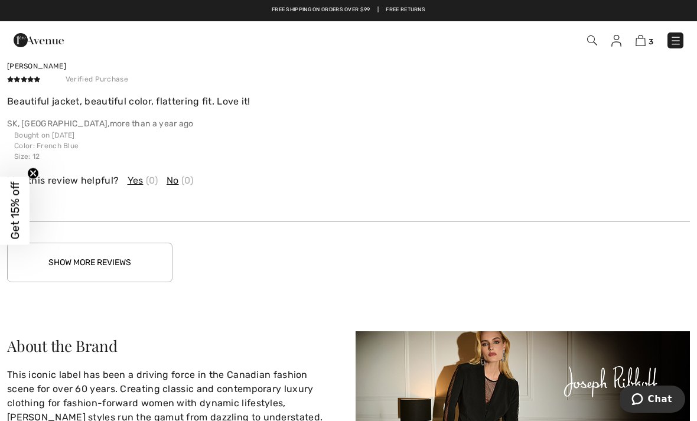
scroll to position [2564, 0]
click at [132, 264] on button "Show More Reviews" at bounding box center [89, 263] width 165 height 40
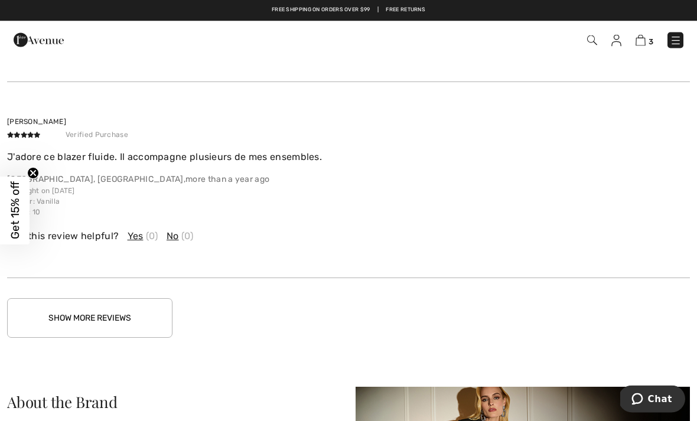
scroll to position [3177, 0]
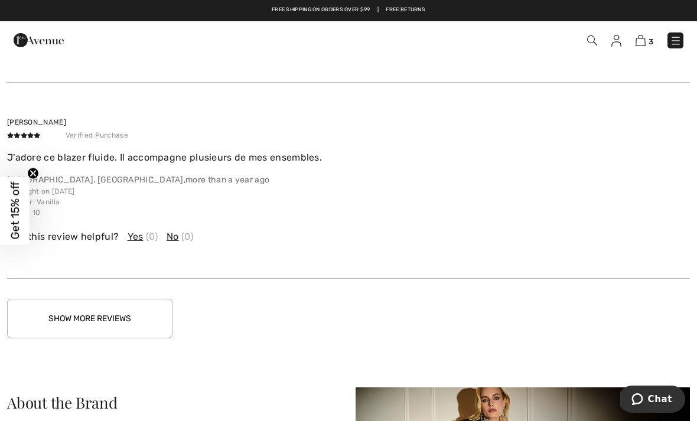
click at [138, 317] on button "Show More Reviews" at bounding box center [89, 319] width 165 height 40
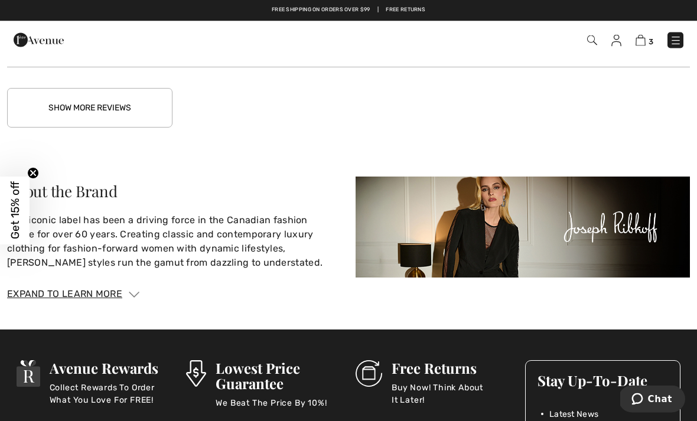
scroll to position [3999, 0]
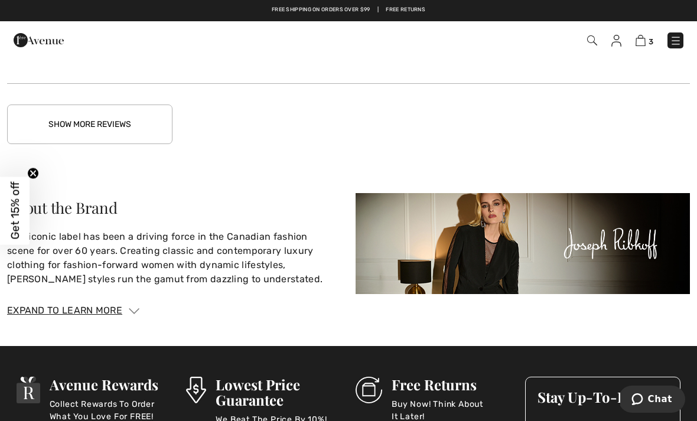
click at [131, 123] on button "Show More Reviews" at bounding box center [89, 124] width 165 height 40
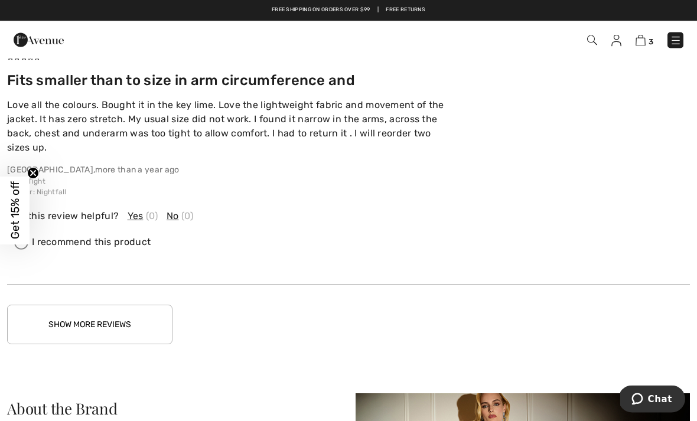
scroll to position [4500, 0]
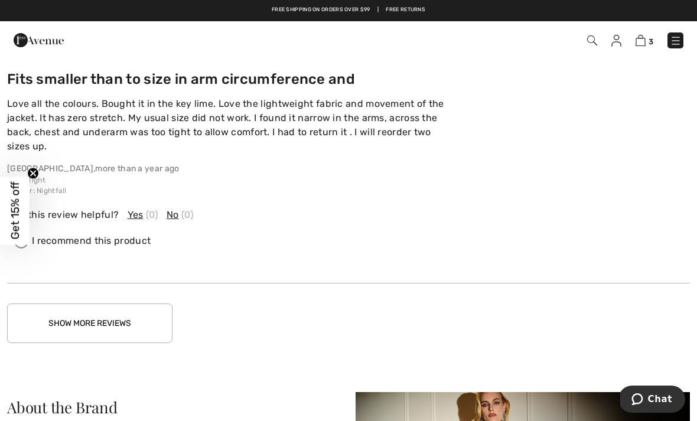
click at [134, 303] on button "Show More Reviews" at bounding box center [89, 323] width 165 height 40
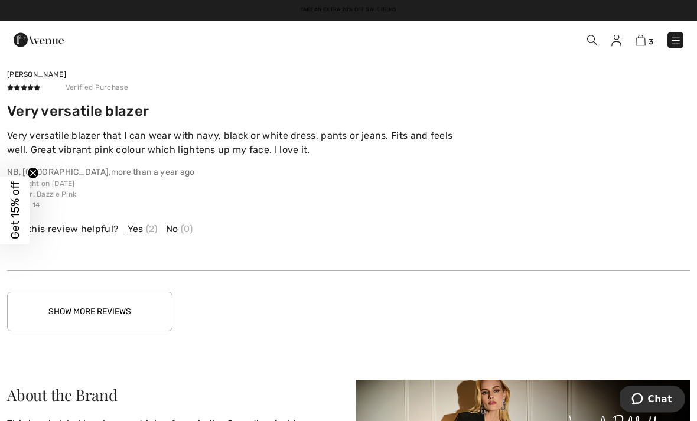
scroll to position [5179, 0]
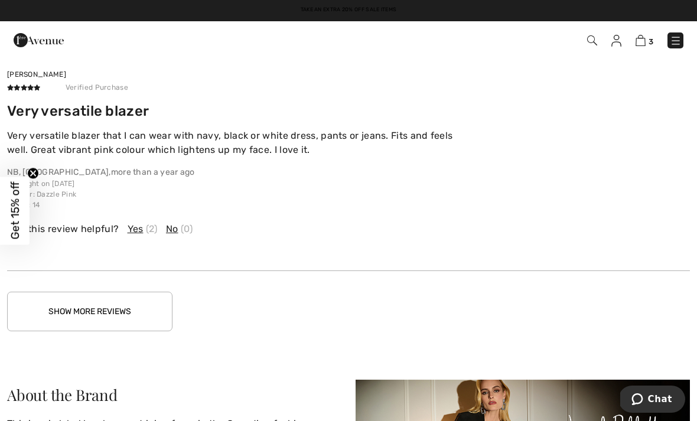
click at [142, 295] on button "Show More Reviews" at bounding box center [89, 312] width 165 height 40
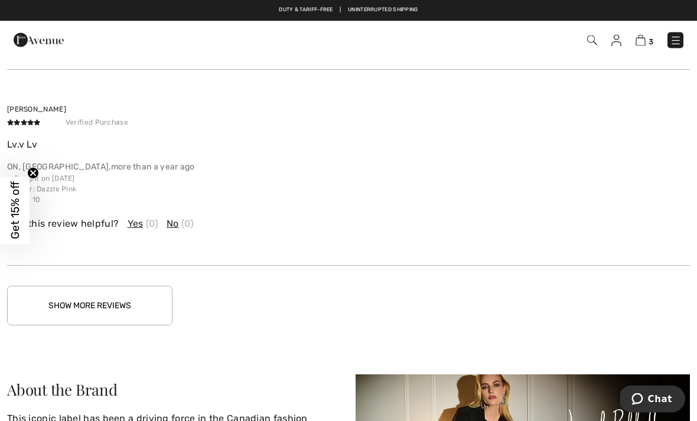
scroll to position [5809, 0]
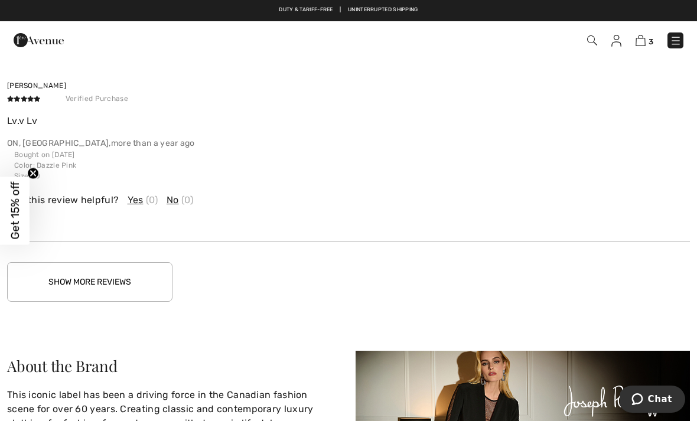
click at [123, 263] on button "Show More Reviews" at bounding box center [89, 282] width 165 height 40
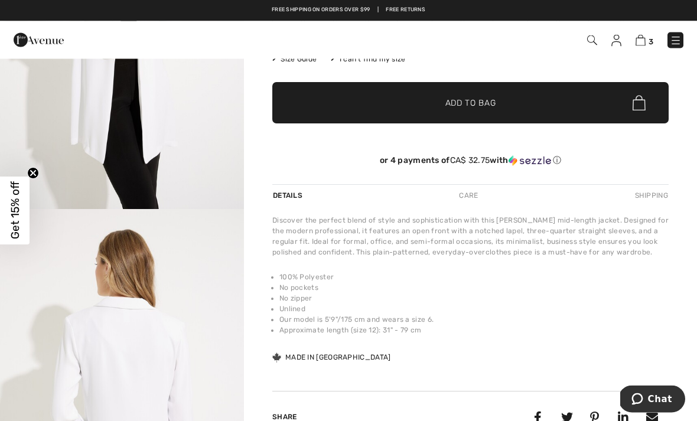
scroll to position [0, 0]
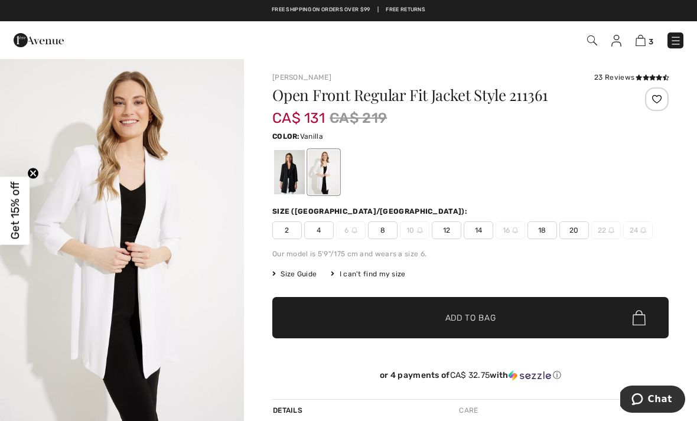
click at [641, 38] on img at bounding box center [640, 40] width 10 height 11
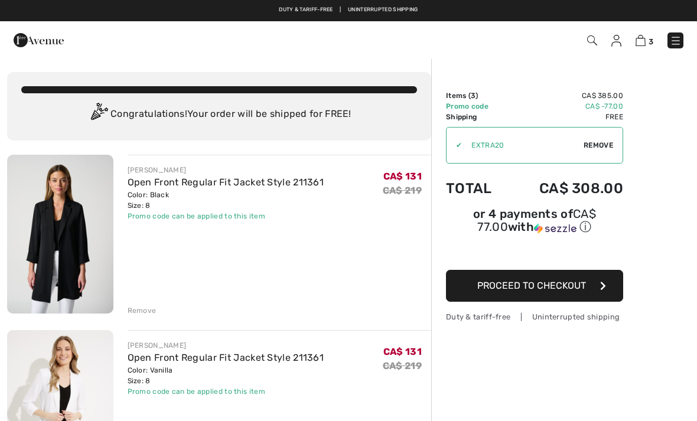
click at [243, 187] on link "Open Front Regular Fit Jacket Style 211361" at bounding box center [225, 181] width 197 height 11
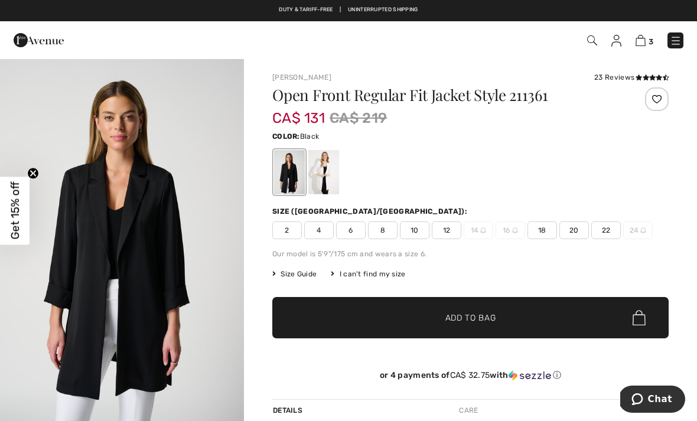
click at [669, 44] on img at bounding box center [675, 41] width 12 height 12
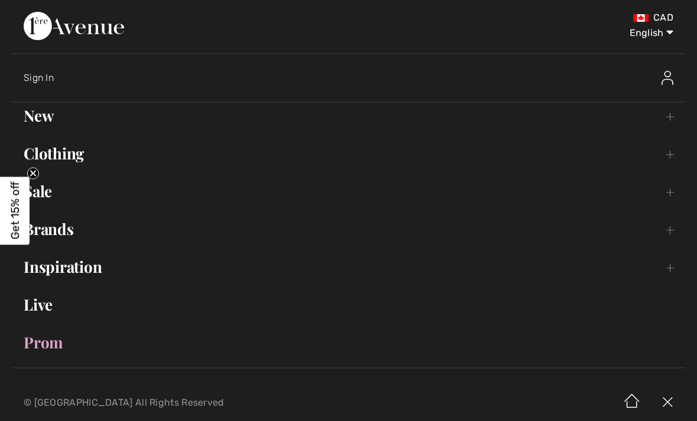
click at [655, 31] on select "English Français" at bounding box center [642, 30] width 61 height 35
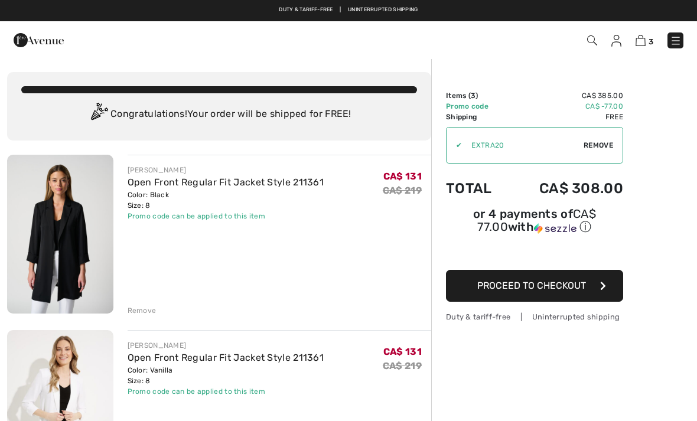
click at [641, 40] on img at bounding box center [640, 40] width 10 height 11
click at [638, 38] on img at bounding box center [640, 40] width 10 height 11
click at [148, 310] on div "Remove" at bounding box center [141, 310] width 29 height 11
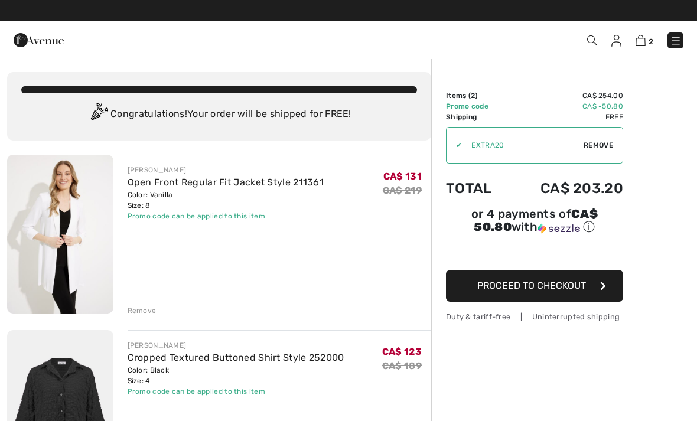
click at [149, 305] on div "Remove" at bounding box center [279, 309] width 304 height 13
click at [151, 310] on div "Remove" at bounding box center [141, 310] width 29 height 11
